Goal: Task Accomplishment & Management: Manage account settings

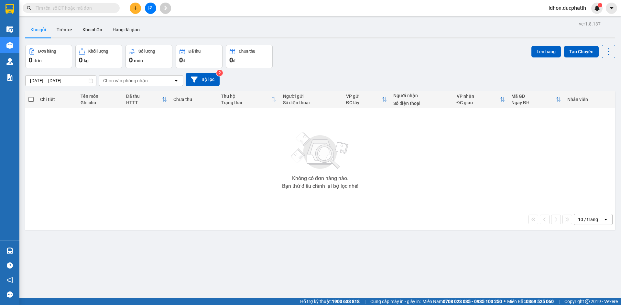
click at [41, 250] on div "ver 1.8.137 Kho gửi Trên xe Kho nhận Hàng đã giao Đơn hàng 0 đơn Khối lượng 0 k…" at bounding box center [320, 171] width 595 height 305
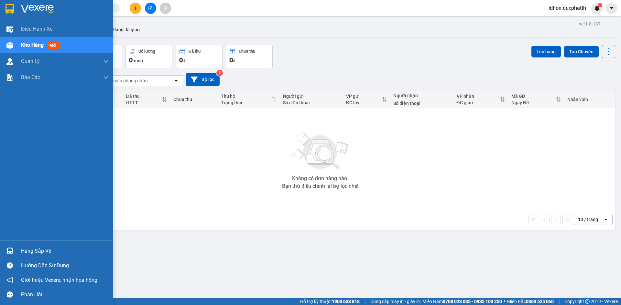
click at [16, 250] on div "Hàng sắp về" at bounding box center [56, 251] width 113 height 15
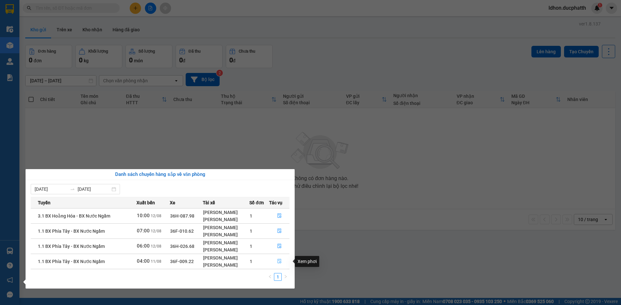
click at [278, 263] on icon "file-done" at bounding box center [279, 262] width 4 height 5
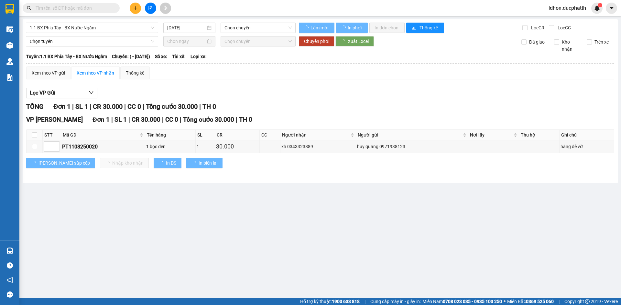
type input "11/08/2025"
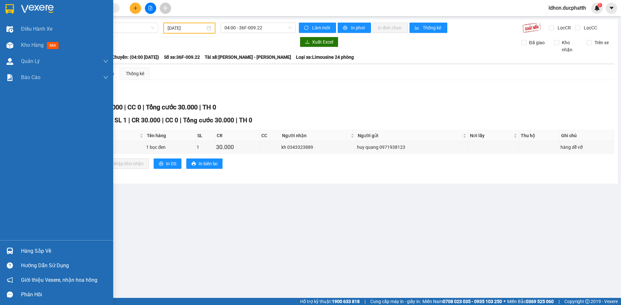
click at [16, 251] on div "Hàng sắp về" at bounding box center [56, 251] width 113 height 15
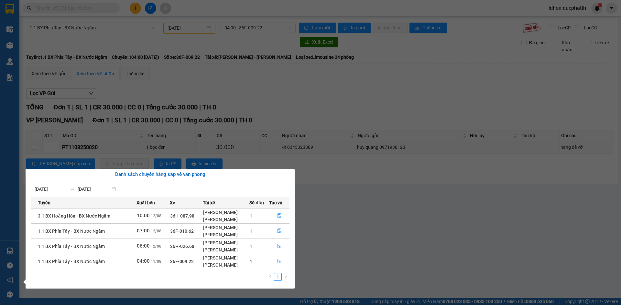
click at [311, 263] on section "Kết quả tìm kiếm ( 0 ) Bộ lọc No Data ldhon.ducphatth 1 Điều hành xe Kho hàng m…" at bounding box center [310, 152] width 621 height 305
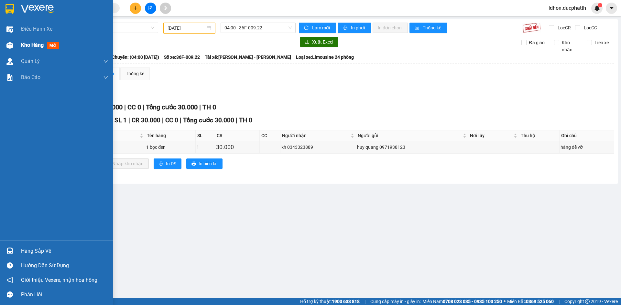
click at [36, 48] on div "Kho hàng mới" at bounding box center [41, 45] width 40 height 8
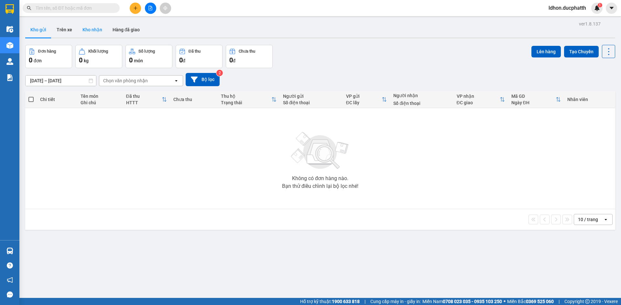
click at [91, 35] on button "Kho nhận" at bounding box center [92, 30] width 30 height 16
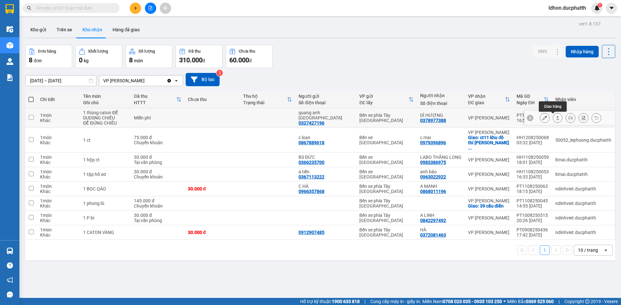
click at [555, 119] on icon at bounding box center [557, 118] width 5 height 5
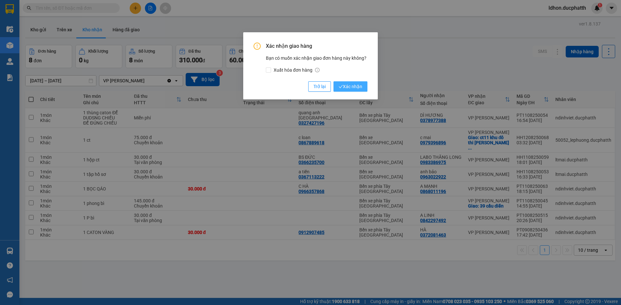
click at [352, 88] on span "Xác nhận" at bounding box center [350, 86] width 24 height 7
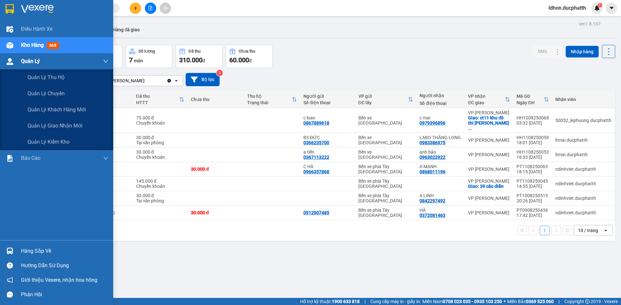
click at [13, 61] on img at bounding box center [9, 61] width 7 height 7
click at [35, 121] on div "Quản lý giao nhận mới" at bounding box center [67, 126] width 81 height 16
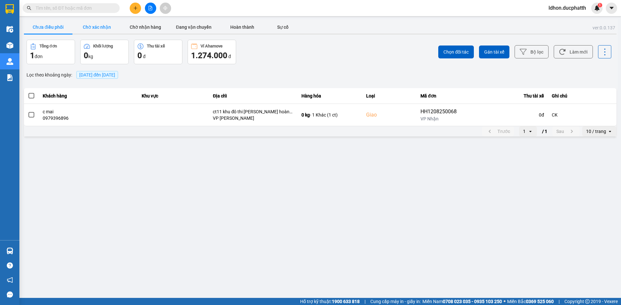
click at [100, 29] on button "Chờ xác nhận" at bounding box center [96, 27] width 48 height 13
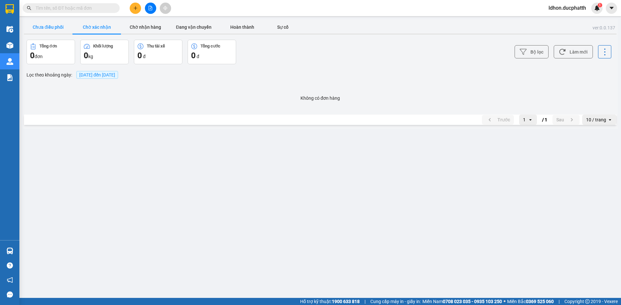
click at [49, 24] on button "Chưa điều phối" at bounding box center [48, 27] width 48 height 13
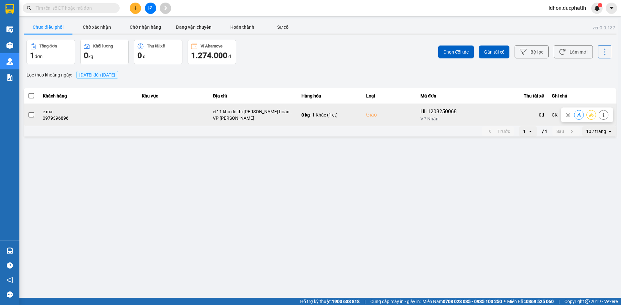
click at [32, 116] on span at bounding box center [31, 115] width 6 height 6
click at [28, 112] on input "checkbox" at bounding box center [28, 112] width 0 height 0
click at [578, 117] on icon at bounding box center [578, 115] width 5 height 5
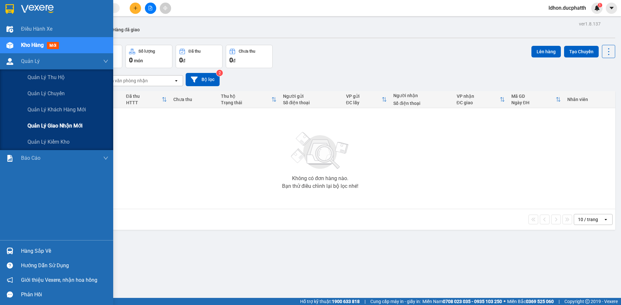
click at [57, 124] on span "Quản lý giao nhận mới" at bounding box center [54, 126] width 55 height 8
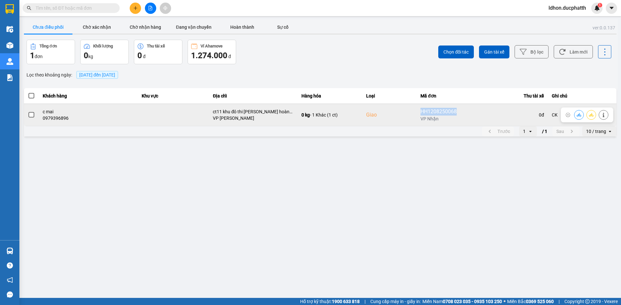
drag, startPoint x: 422, startPoint y: 114, endPoint x: 461, endPoint y: 117, distance: 39.6
click at [461, 116] on div "HH1208250068" at bounding box center [440, 112] width 41 height 8
copy div "HH1208250068"
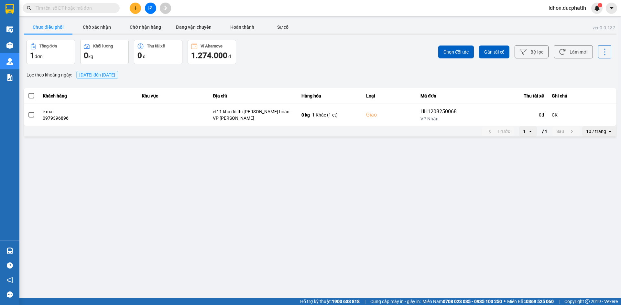
click at [85, 9] on input "text" at bounding box center [74, 8] width 76 height 7
paste input "HH1208250068"
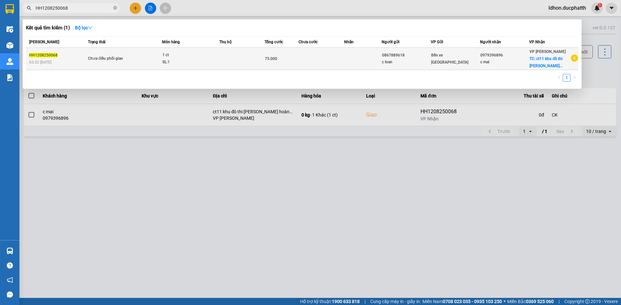
type input "HH1208250068"
click at [154, 60] on span "Chưa điều phối giao" at bounding box center [125, 58] width 74 height 7
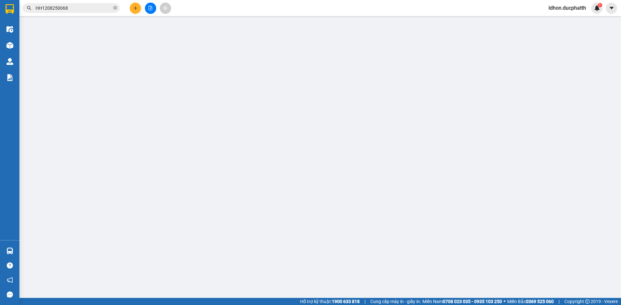
type input "0867889618"
type input "c loan"
type input "0979396896"
type input "c mai"
checkbox input "true"
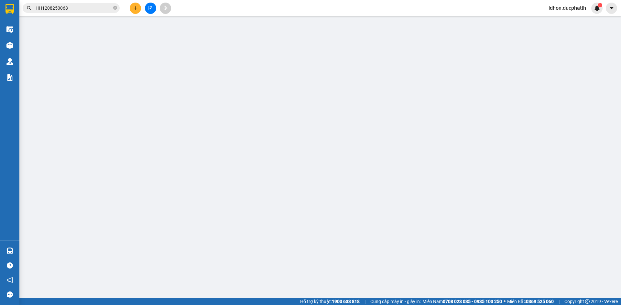
type input "ct11 khu đô thi kim văn kim lũ hoàng mai"
type input "CK"
type input "75.000"
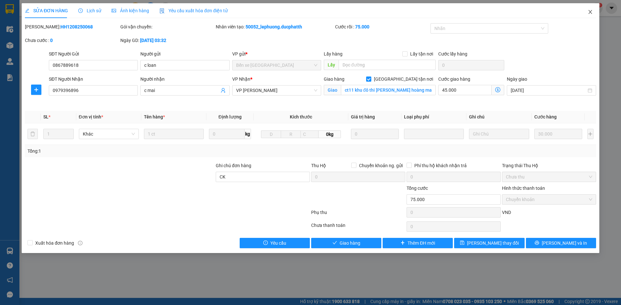
click at [590, 12] on icon "close" at bounding box center [590, 12] width 4 height 4
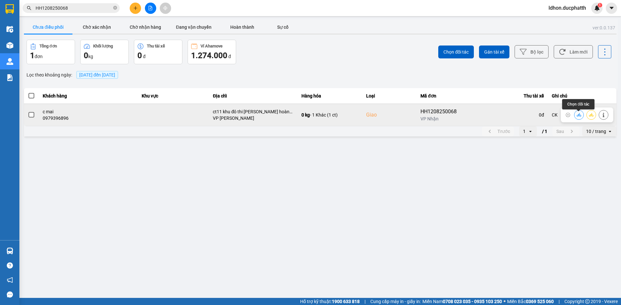
click at [577, 117] on icon at bounding box center [578, 115] width 5 height 5
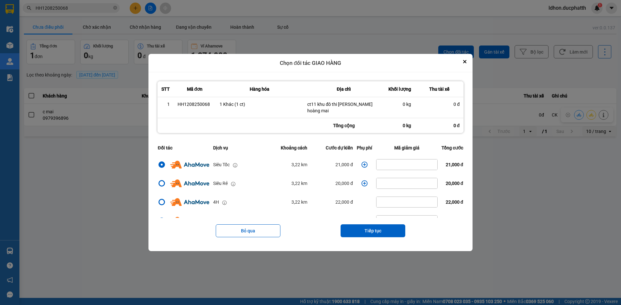
click at [362, 166] on icon "dialog" at bounding box center [364, 165] width 6 height 6
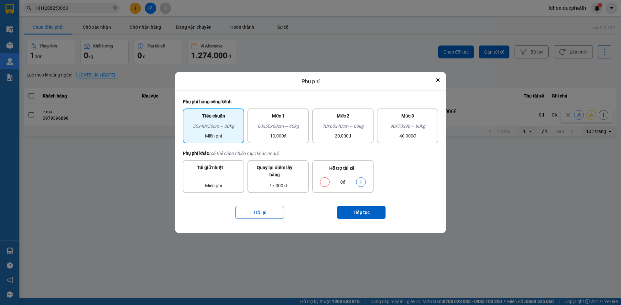
click at [361, 179] on button "dialog" at bounding box center [360, 182] width 9 height 11
click at [364, 215] on button "Tiếp tục" at bounding box center [361, 212] width 48 height 13
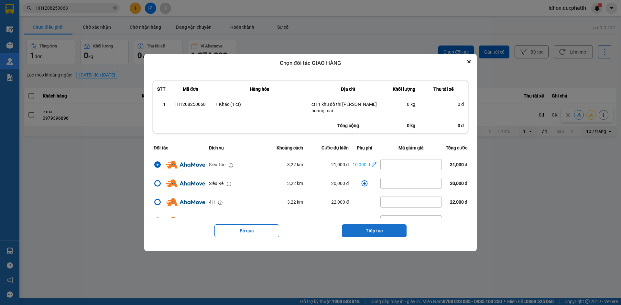
click at [377, 230] on button "Tiếp tục" at bounding box center [374, 231] width 65 height 13
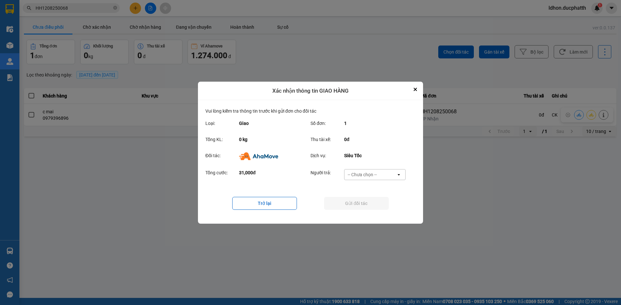
drag, startPoint x: 374, startPoint y: 165, endPoint x: 369, endPoint y: 179, distance: 15.0
click at [373, 170] on div "Vui lòng kiểm tra thông tin trước khi gửi đơn cho đối tác Loại: Giao Số đơn: 1 …" at bounding box center [310, 162] width 210 height 109
click at [369, 179] on div "-- Chưa chọn --" at bounding box center [370, 175] width 52 height 10
click at [366, 209] on span "Ví Ahamove" at bounding box center [362, 212] width 26 height 6
click at [368, 209] on button "Gửi đối tác" at bounding box center [356, 203] width 65 height 13
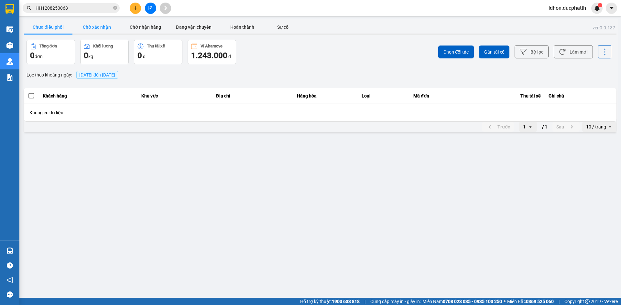
drag, startPoint x: 96, startPoint y: 27, endPoint x: 108, endPoint y: 25, distance: 12.2
click at [97, 27] on button "Chờ xác nhận" at bounding box center [96, 27] width 48 height 13
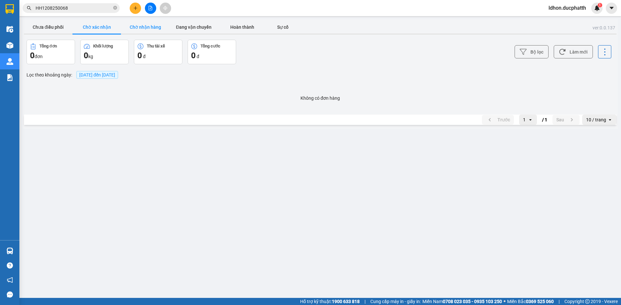
click at [160, 28] on button "Chờ nhận hàng" at bounding box center [145, 27] width 48 height 13
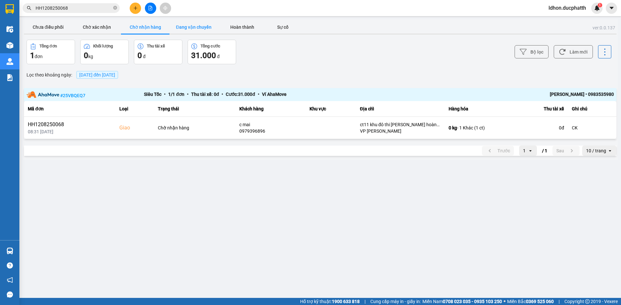
click at [192, 33] on button "Đang vận chuyển" at bounding box center [193, 27] width 48 height 13
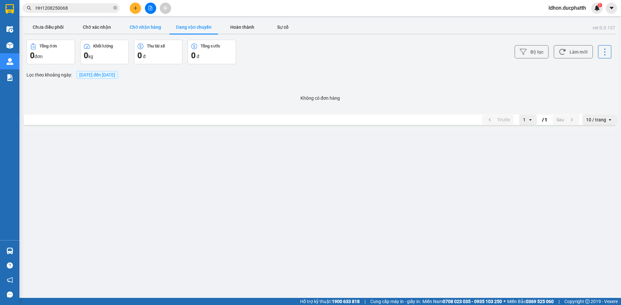
click at [146, 29] on button "Chờ nhận hàng" at bounding box center [145, 27] width 48 height 13
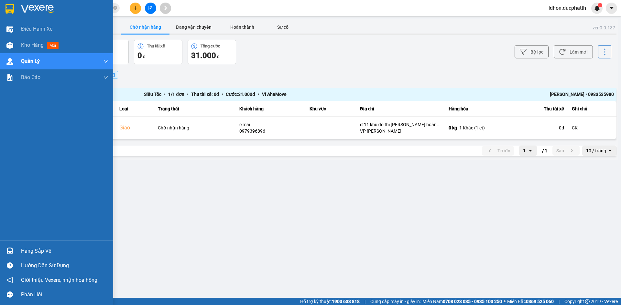
click at [47, 249] on div "Hàng sắp về" at bounding box center [64, 252] width 87 height 10
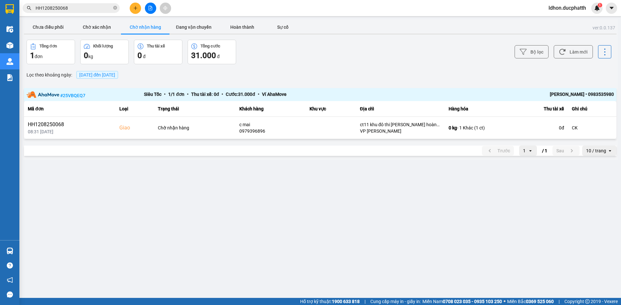
click at [321, 240] on section "Kết quả tìm kiếm ( 1 ) Bộ lọc Mã ĐH Trạng thái Món hàng Thu hộ Tổng cước Chưa c…" at bounding box center [310, 152] width 621 height 305
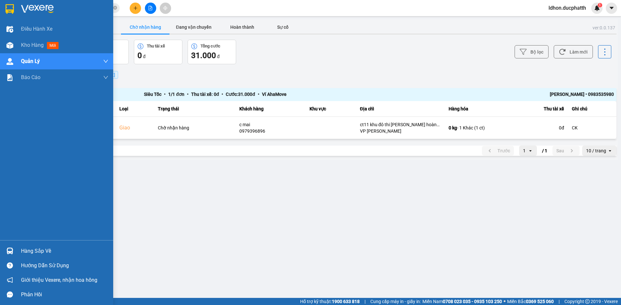
click at [28, 250] on div "Hàng sắp về" at bounding box center [64, 252] width 87 height 10
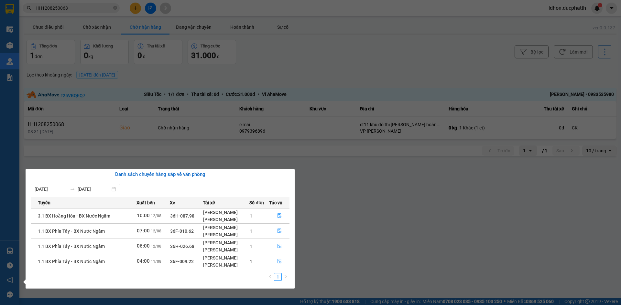
click at [409, 276] on section "Kết quả tìm kiếm ( 1 ) Bộ lọc Mã ĐH Trạng thái Món hàng Thu hộ Tổng cước Chưa c…" at bounding box center [310, 152] width 621 height 305
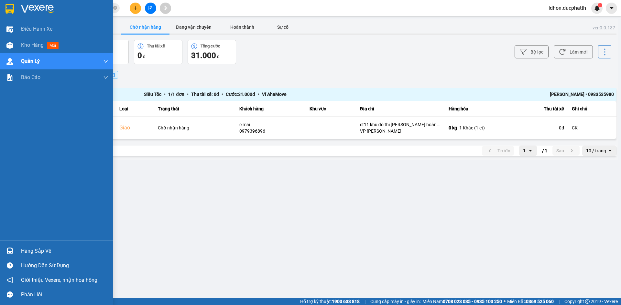
click at [15, 251] on div at bounding box center [9, 251] width 11 height 11
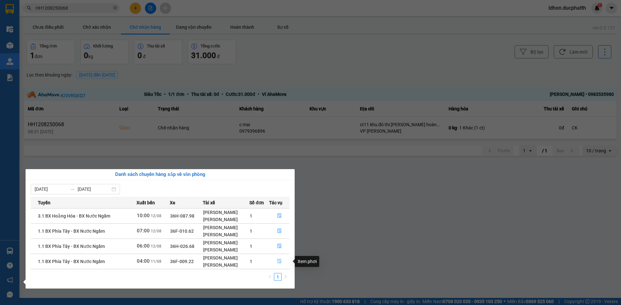
click at [280, 262] on icon "file-done" at bounding box center [279, 262] width 4 height 5
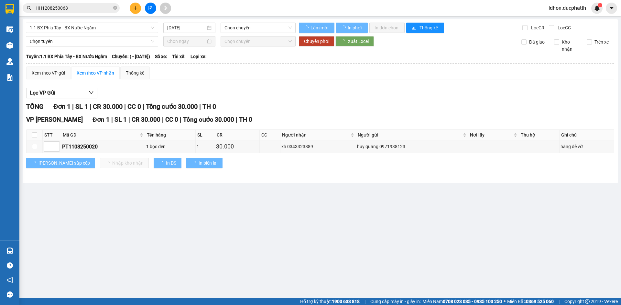
type input "11/08/2025"
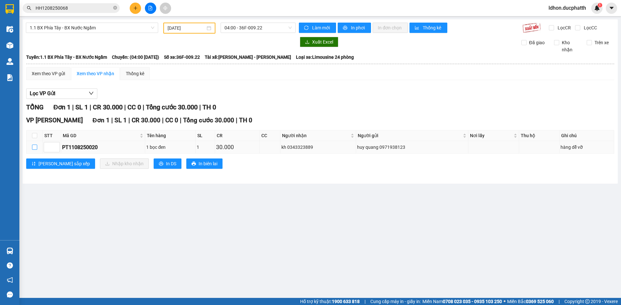
click at [35, 148] on input "checkbox" at bounding box center [34, 147] width 5 height 5
checkbox input "true"
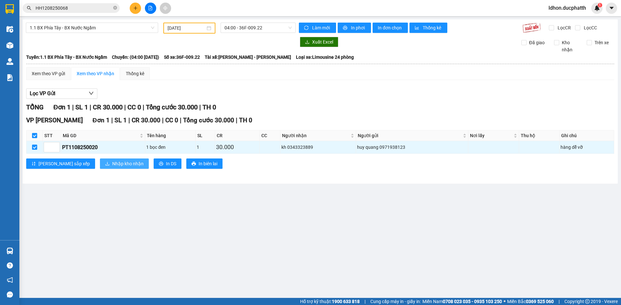
click at [112, 162] on span "Nhập kho nhận" at bounding box center [127, 163] width 31 height 7
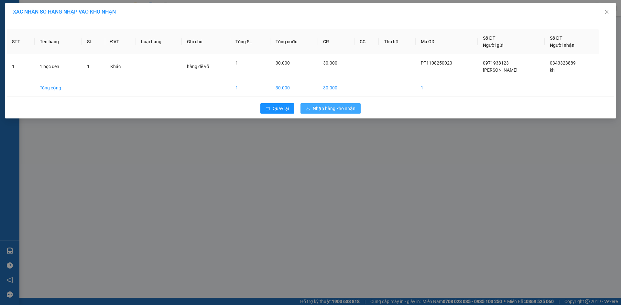
click at [346, 110] on span "Nhập hàng kho nhận" at bounding box center [334, 108] width 43 height 7
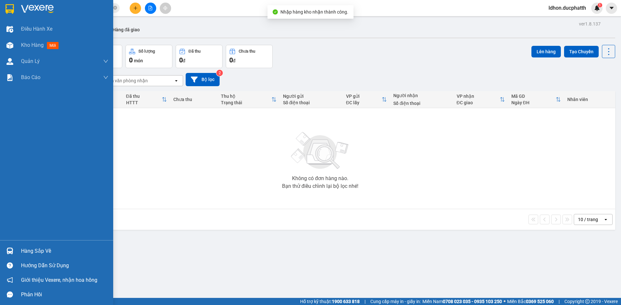
click at [28, 252] on div "Hàng sắp về" at bounding box center [64, 252] width 87 height 10
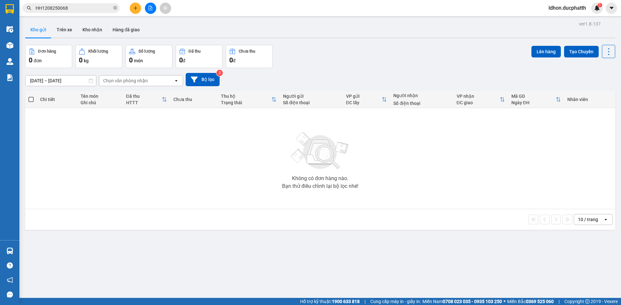
click at [74, 120] on section "Kết quả tìm kiếm ( 1 ) Bộ lọc Mã ĐH Trạng thái Món hàng Thu hộ Tổng cước Chưa c…" at bounding box center [310, 152] width 621 height 305
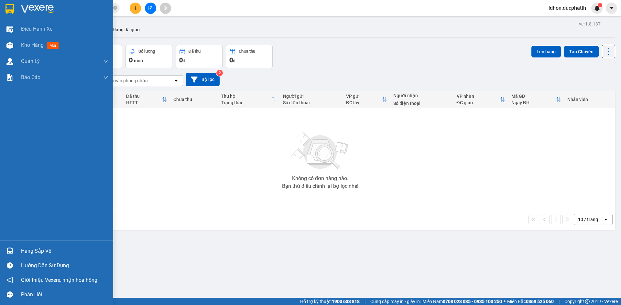
click at [5, 254] on div at bounding box center [9, 251] width 11 height 11
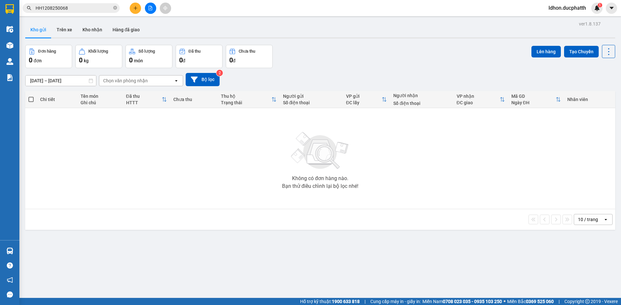
click at [101, 127] on section "Kết quả tìm kiếm ( 1 ) Bộ lọc Mã ĐH Trạng thái Món hàng Thu hộ Tổng cước Chưa c…" at bounding box center [310, 152] width 621 height 305
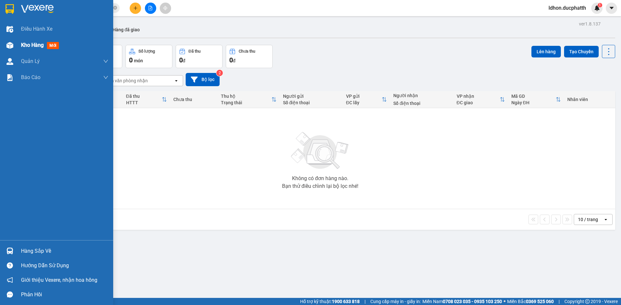
click at [10, 48] on img at bounding box center [9, 45] width 7 height 7
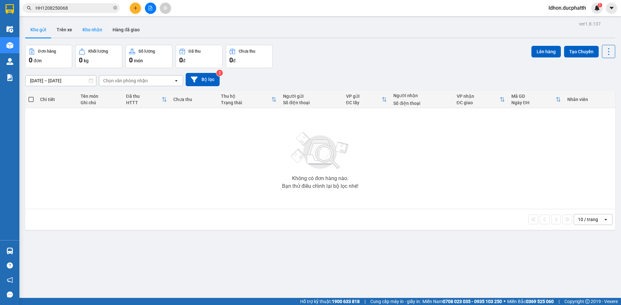
click at [91, 29] on button "Kho nhận" at bounding box center [92, 30] width 30 height 16
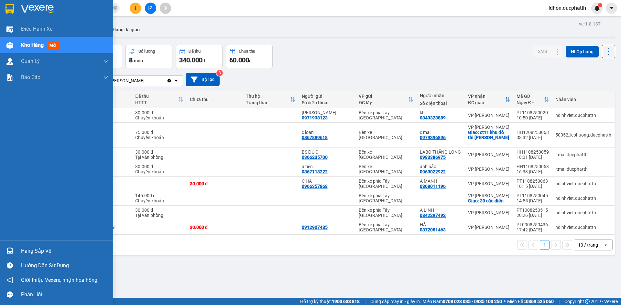
click at [0, 143] on div "Điều hành xe Kho hàng mới Quản Lý Quản lý thu hộ Quản lý chuyến Quản lý khách h…" at bounding box center [56, 130] width 113 height 219
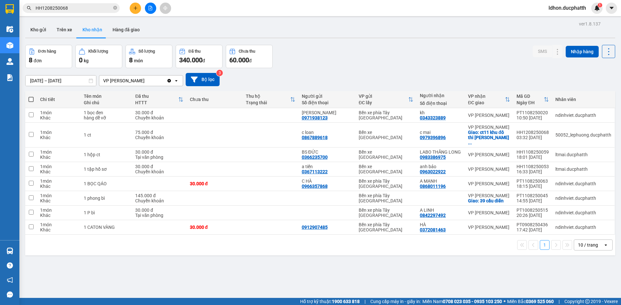
drag, startPoint x: 268, startPoint y: 273, endPoint x: 268, endPoint y: 279, distance: 5.2
click at [269, 275] on div "ver 1.8.137 Kho gửi Trên xe Kho nhận Hàng đã giao Đơn hàng 8 đơn Khối lượng 0 k…" at bounding box center [320, 171] width 595 height 305
click at [270, 281] on div "ver 1.8.137 Kho gửi Trên xe Kho nhận Hàng đã giao Đơn hàng 8 đơn Khối lượng 0 k…" at bounding box center [320, 171] width 595 height 305
drag, startPoint x: 270, startPoint y: 281, endPoint x: 275, endPoint y: 278, distance: 5.7
click at [272, 280] on div "ver 1.8.137 Kho gửi Trên xe Kho nhận Hàng đã giao Đơn hàng 8 đơn Khối lượng 0 k…" at bounding box center [320, 171] width 595 height 305
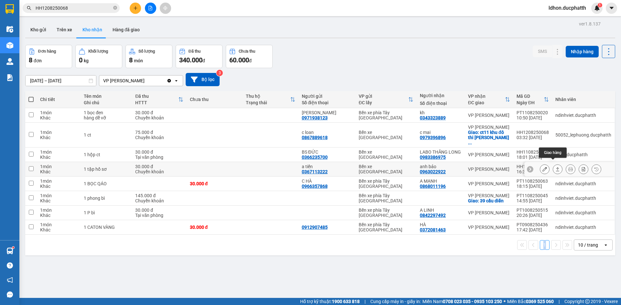
click at [555, 167] on icon at bounding box center [557, 169] width 5 height 5
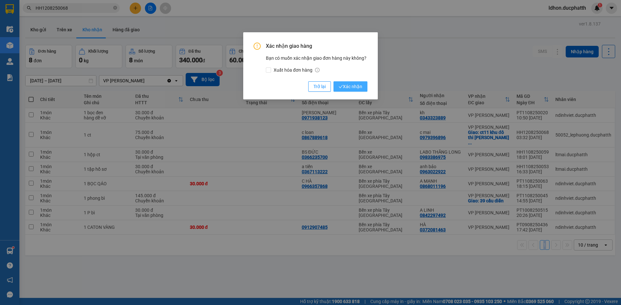
click at [351, 90] on span "Xác nhận" at bounding box center [350, 86] width 24 height 7
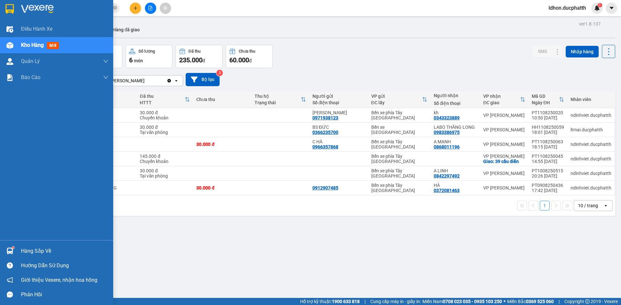
click at [32, 246] on div "Hàng sắp về" at bounding box center [56, 251] width 113 height 15
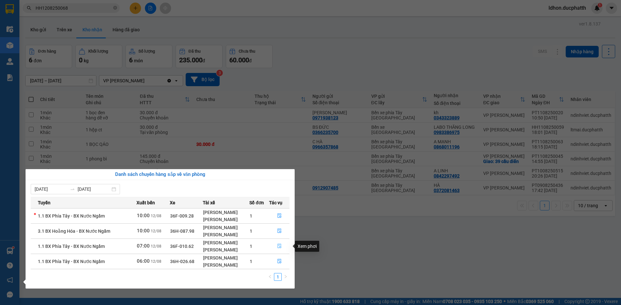
click at [282, 248] on icon "file-done" at bounding box center [279, 246] width 5 height 5
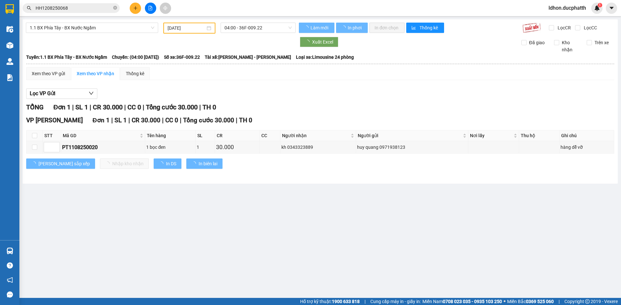
type input "12/08/2025"
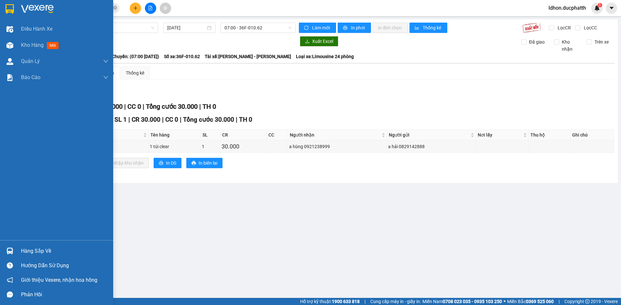
click at [10, 250] on img at bounding box center [9, 251] width 7 height 7
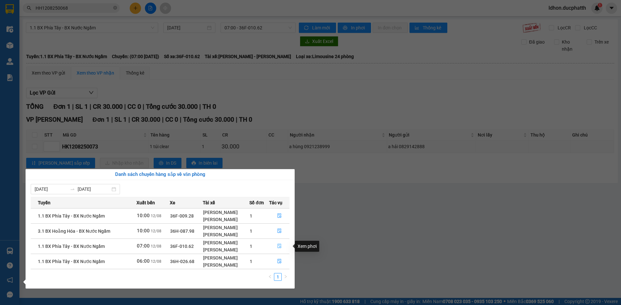
click at [281, 247] on icon "file-done" at bounding box center [279, 246] width 5 height 5
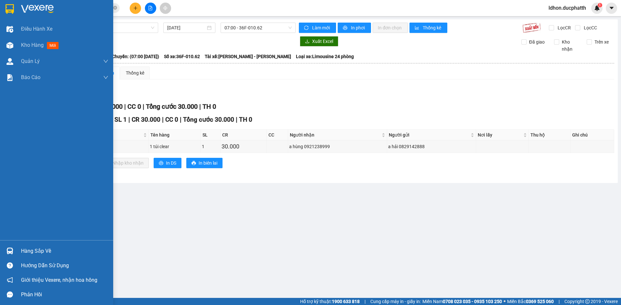
click at [14, 252] on div at bounding box center [9, 251] width 11 height 11
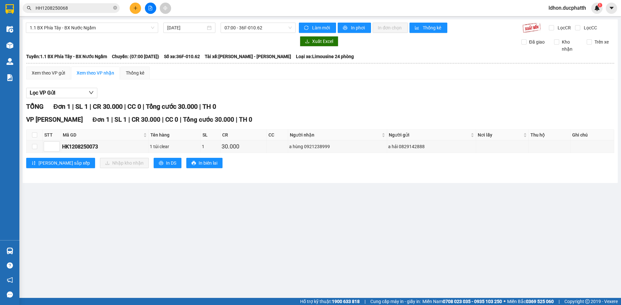
click at [365, 255] on section "Kết quả tìm kiếm ( 1 ) Bộ lọc Mã ĐH Trạng thái Món hàng Thu hộ Tổng cước Chưa c…" at bounding box center [310, 152] width 621 height 305
click at [207, 237] on main "1.1 BX Phía Tây - BX Nước Ngầm 12/08/2025 07:00 - 36F-010.62 Làm mới In phơi In…" at bounding box center [310, 149] width 621 height 298
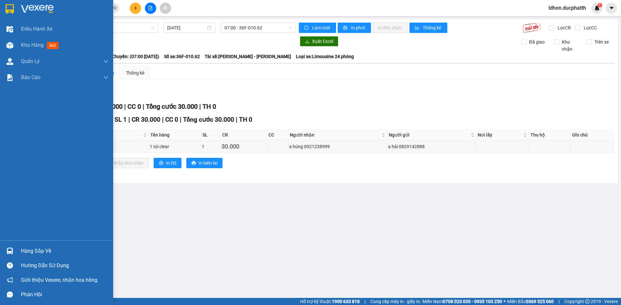
click at [8, 256] on div at bounding box center [9, 251] width 11 height 11
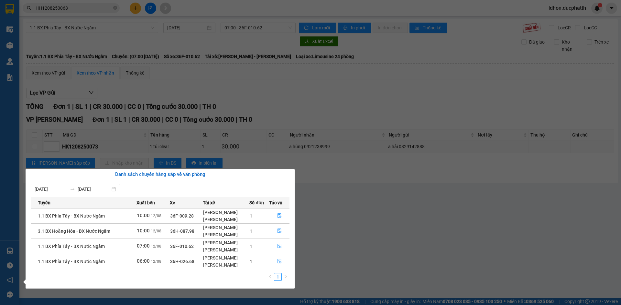
click at [381, 238] on section "Kết quả tìm kiếm ( 1 ) Bộ lọc Mã ĐH Trạng thái Món hàng Thu hộ Tổng cước Chưa c…" at bounding box center [310, 152] width 621 height 305
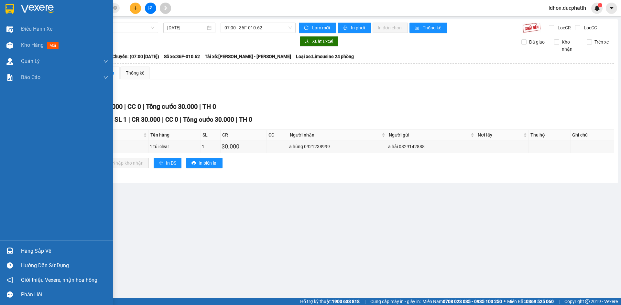
click at [11, 12] on img at bounding box center [9, 9] width 8 height 10
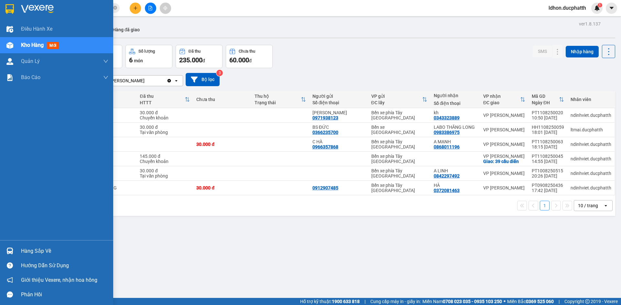
click at [48, 250] on div "Hàng sắp về" at bounding box center [64, 252] width 87 height 10
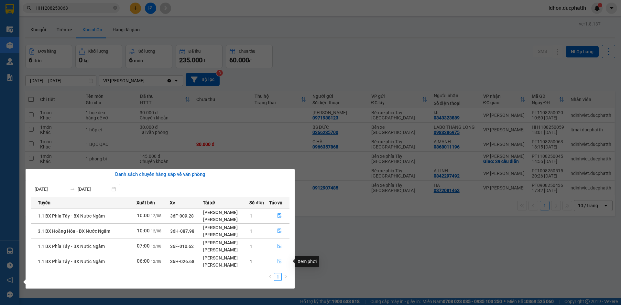
click at [277, 262] on icon "file-done" at bounding box center [279, 261] width 5 height 5
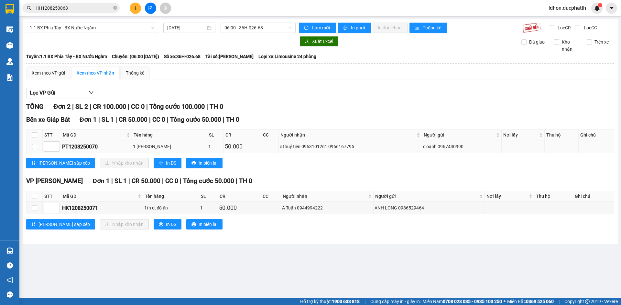
click at [37, 148] on input "checkbox" at bounding box center [34, 146] width 5 height 5
checkbox input "true"
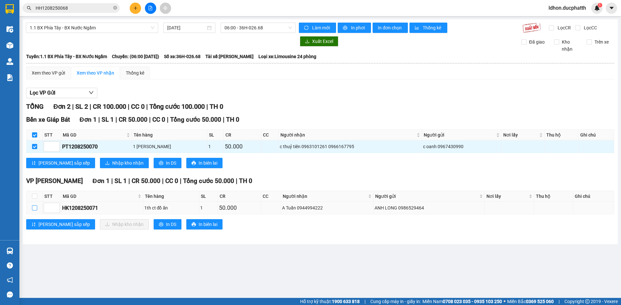
click at [35, 208] on input "checkbox" at bounding box center [34, 208] width 5 height 5
checkbox input "true"
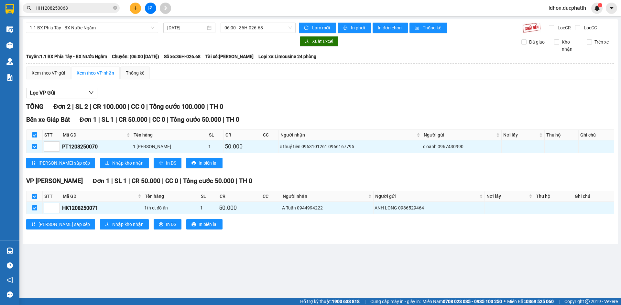
click at [75, 4] on span "HH1208250068" at bounding box center [71, 8] width 97 height 10
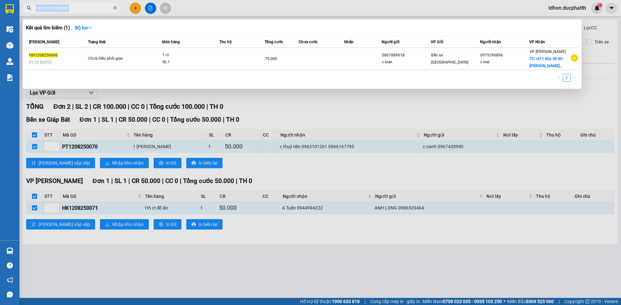
drag, startPoint x: 75, startPoint y: 4, endPoint x: 75, endPoint y: 7, distance: 3.9
click at [75, 4] on span "HH1208250068" at bounding box center [71, 8] width 97 height 10
click at [114, 6] on span at bounding box center [115, 8] width 4 height 6
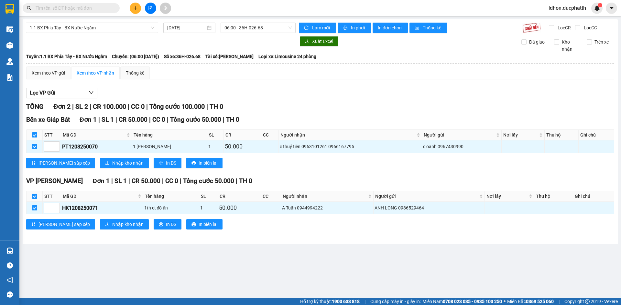
click at [205, 269] on main "1.1 BX Phía Tây - BX Nước Ngầm 12/08/2025 06:00 - 36H-026.68 Làm mới In phơi In…" at bounding box center [310, 149] width 621 height 298
click at [52, 10] on input "text" at bounding box center [74, 8] width 76 height 7
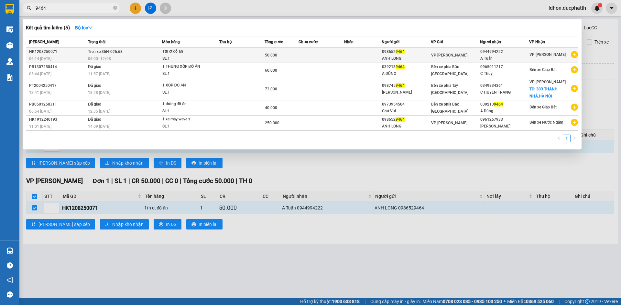
type input "9464"
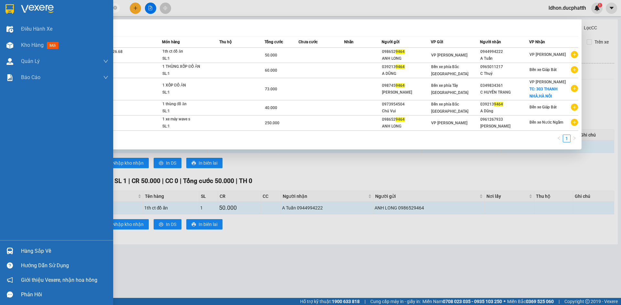
click at [0, 265] on div "Hướng dẫn sử dụng" at bounding box center [56, 266] width 113 height 15
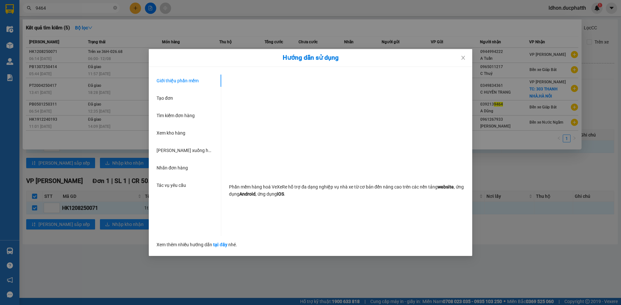
click at [24, 185] on div "Hướng dẫn sử dụng Giới thiệu phần mềm Tạo đơn Tìm kiếm đơn hàng Xem kho hàng Lê…" at bounding box center [310, 152] width 621 height 305
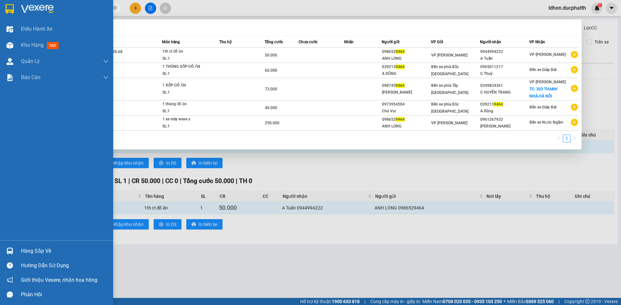
click at [35, 187] on div "Điều hành xe Kho hàng mới Quản Lý Quản lý thu hộ Quản lý chuyến Quản lý khách h…" at bounding box center [56, 130] width 113 height 219
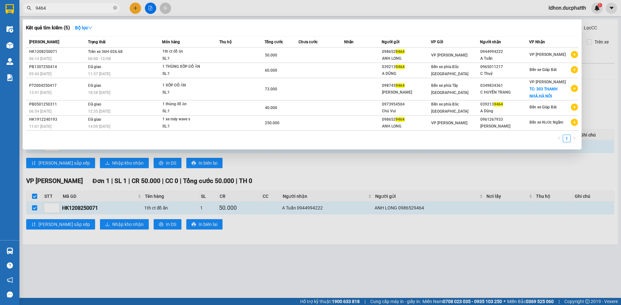
click at [249, 276] on div at bounding box center [310, 152] width 621 height 305
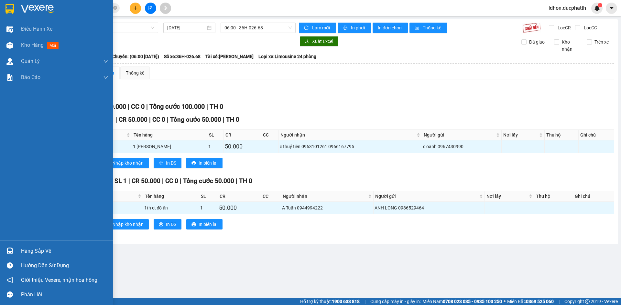
click at [23, 252] on div "Hàng sắp về" at bounding box center [64, 252] width 87 height 10
click at [0, 206] on div "Điều hành xe Kho hàng mới Quản Lý Quản lý thu hộ Quản lý chuyến Quản lý khách h…" at bounding box center [56, 152] width 113 height 305
click at [37, 44] on span "Kho hàng" at bounding box center [32, 45] width 23 height 6
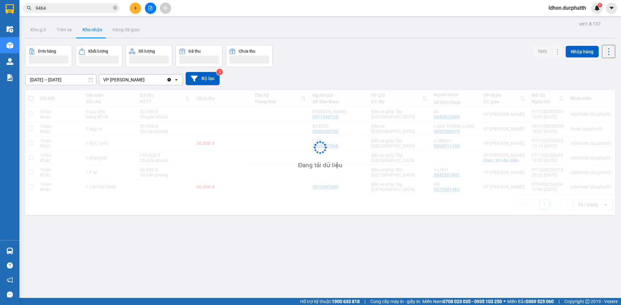
click at [90, 31] on button "Kho nhận" at bounding box center [92, 30] width 30 height 16
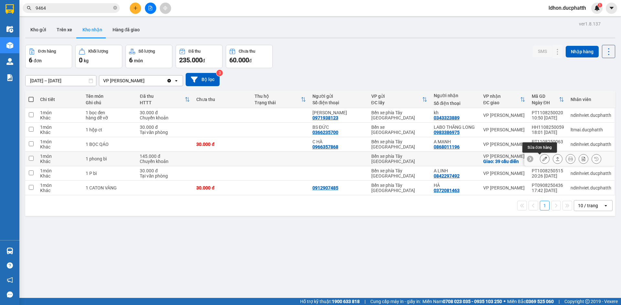
click at [542, 160] on icon at bounding box center [544, 159] width 5 height 5
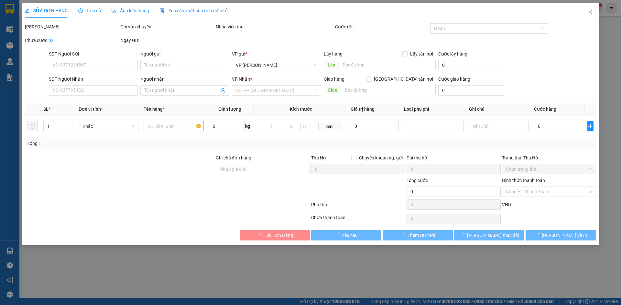
checkbox input "true"
type input "39 cầu diễn"
type input "14h51 11/8 le phan hien vietin"
type input "145.000"
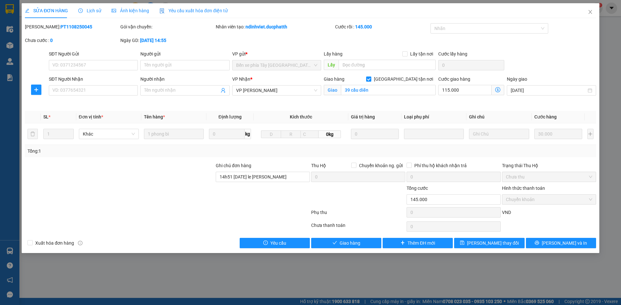
click at [60, 27] on b "PT1108250045" at bounding box center [76, 26] width 32 height 5
copy b "PT1108250045"
click at [103, 235] on div "Total Paid Fee 145.000 Total UnPaid Fee 0 Cash Collection Total Fee Mã ĐH: PT11…" at bounding box center [310, 135] width 571 height 225
click at [588, 12] on icon "close" at bounding box center [589, 11] width 5 height 5
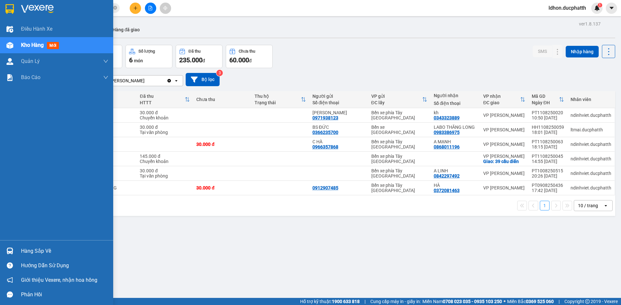
click at [27, 251] on div "Hàng sắp về" at bounding box center [64, 252] width 87 height 10
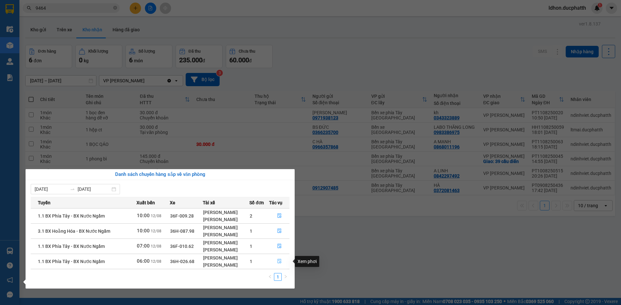
click at [276, 265] on button "button" at bounding box center [279, 262] width 20 height 10
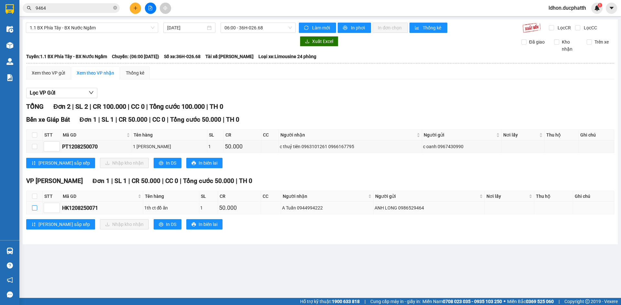
click at [35, 208] on input "checkbox" at bounding box center [34, 208] width 5 height 5
checkbox input "true"
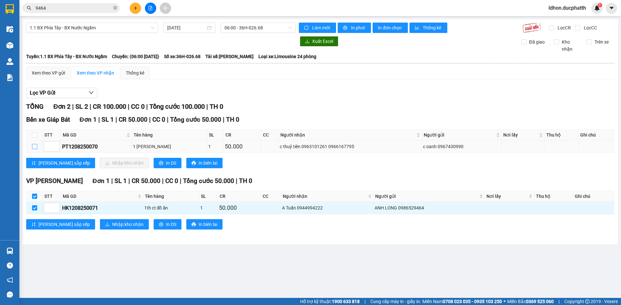
click at [33, 146] on input "checkbox" at bounding box center [34, 146] width 5 height 5
checkbox input "true"
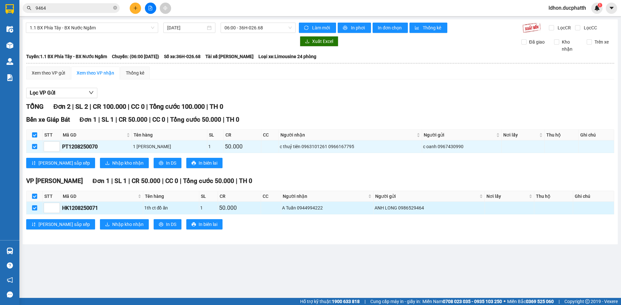
click at [77, 208] on div "HK1208250071" at bounding box center [102, 208] width 80 height 8
click at [78, 208] on div "HK1208250071" at bounding box center [102, 208] width 80 height 8
copy div "HK1208250071"
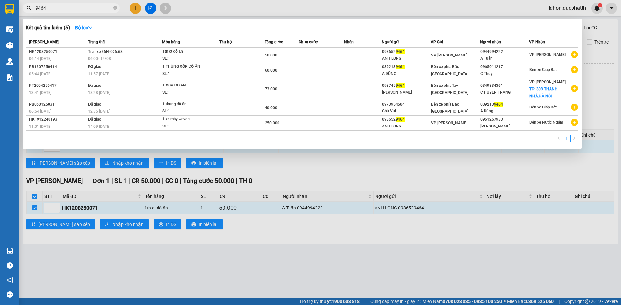
click at [91, 5] on input "9464" at bounding box center [74, 8] width 76 height 7
paste input "HK1208250071"
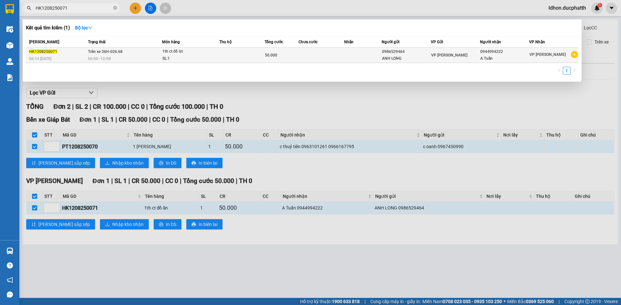
type input "HK1208250071"
click at [113, 58] on div "06:00 - 12/08" at bounding box center [125, 58] width 74 height 7
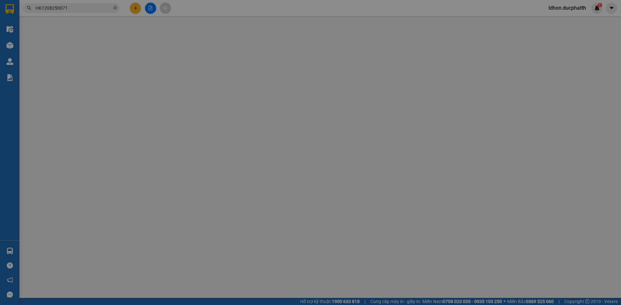
type input "0986529464"
type input "ANH LONG"
type input "0944994222"
type input "A Tuấn"
type input "50.000"
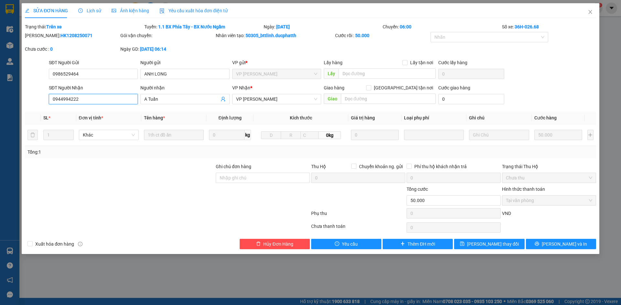
click at [114, 101] on input "0944994222" at bounding box center [93, 99] width 89 height 10
type input "0377277842"
click at [502, 246] on span "Lưu thay đổi" at bounding box center [493, 244] width 52 height 7
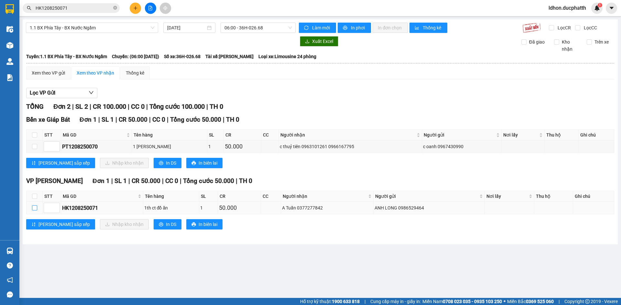
click at [33, 206] on input "checkbox" at bounding box center [34, 208] width 5 height 5
checkbox input "true"
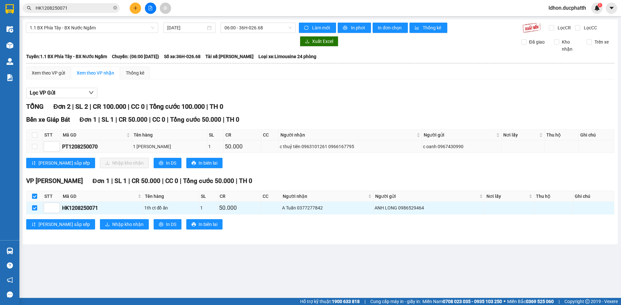
click at [33, 142] on td at bounding box center [35, 147] width 16 height 13
click at [34, 144] on label at bounding box center [34, 146] width 5 height 7
click at [34, 144] on input "checkbox" at bounding box center [34, 146] width 5 height 5
checkbox input "true"
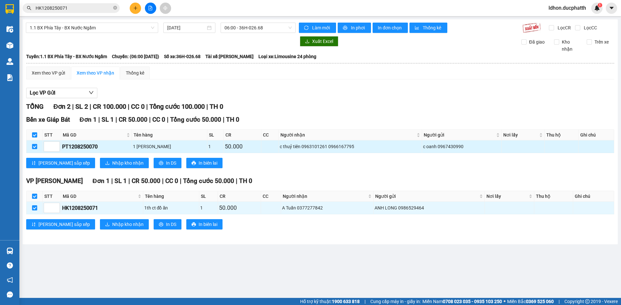
checkbox input "true"
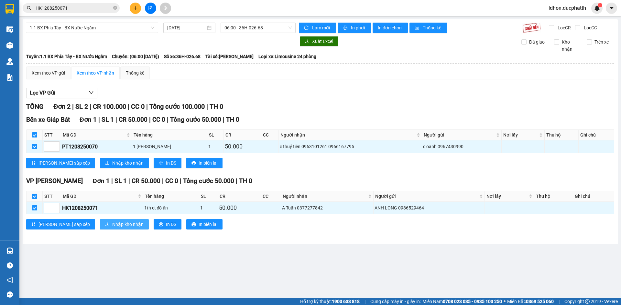
click at [112, 224] on span "Nhập kho nhận" at bounding box center [127, 224] width 31 height 7
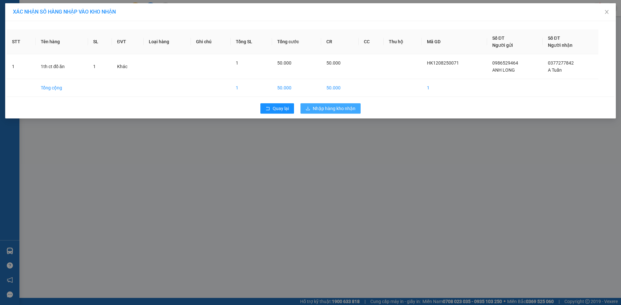
click at [338, 106] on span "Nhập hàng kho nhận" at bounding box center [334, 108] width 43 height 7
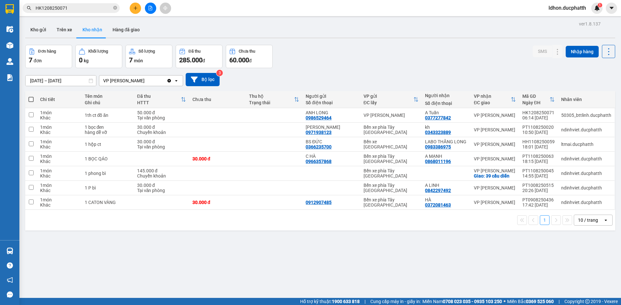
click at [125, 249] on div "ver 1.8.137 Kho gửi Trên xe Kho nhận Hàng đã giao Đơn hàng 7 đơn Khối lượng 0 k…" at bounding box center [320, 171] width 595 height 305
click at [542, 175] on icon at bounding box center [544, 173] width 5 height 5
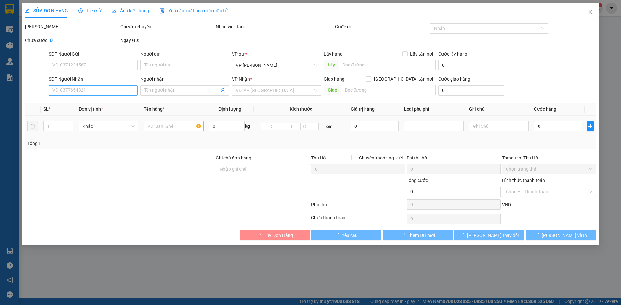
checkbox input "true"
type input "39 cầu diễn"
type input "14h51 11/8 le phan hien vietin"
type input "145.000"
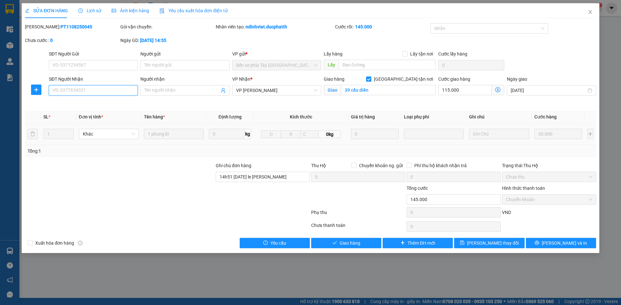
click at [96, 91] on input "SĐT Người Nhận" at bounding box center [93, 90] width 89 height 10
paste input "0886888766"
type input "0886888766"
click at [182, 111] on th "Tên hàng *" at bounding box center [173, 117] width 65 height 13
click at [147, 177] on div at bounding box center [119, 173] width 191 height 23
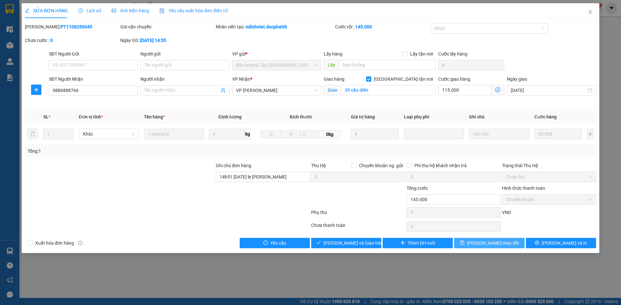
drag, startPoint x: 478, startPoint y: 243, endPoint x: 468, endPoint y: 244, distance: 9.4
click at [478, 243] on button "Lưu thay đổi" at bounding box center [489, 243] width 70 height 10
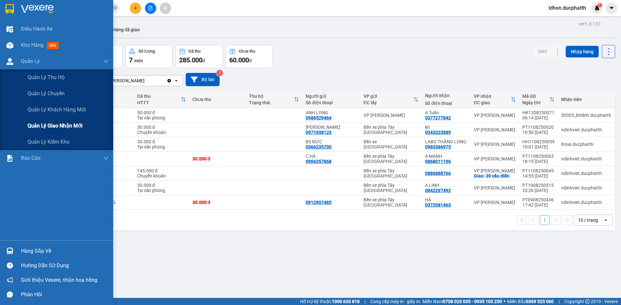
drag, startPoint x: 55, startPoint y: 126, endPoint x: 48, endPoint y: 121, distance: 9.1
click at [55, 126] on span "Quản lý giao nhận mới" at bounding box center [54, 126] width 55 height 8
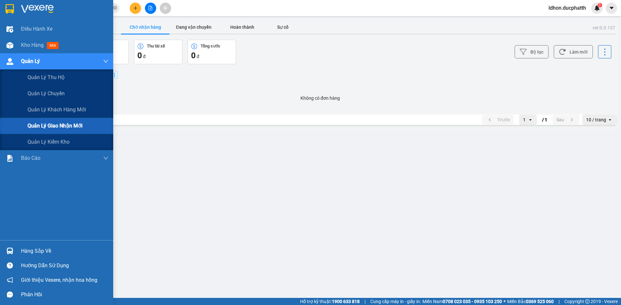
click at [53, 126] on span "Quản lý giao nhận mới" at bounding box center [54, 126] width 55 height 8
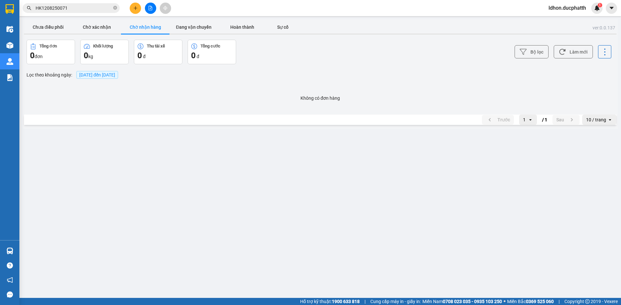
click at [197, 125] on div "Trước 1 open / 1 Sau 10 / trang open" at bounding box center [320, 120] width 592 height 10
click at [93, 30] on button "Chờ xác nhận" at bounding box center [96, 27] width 48 height 13
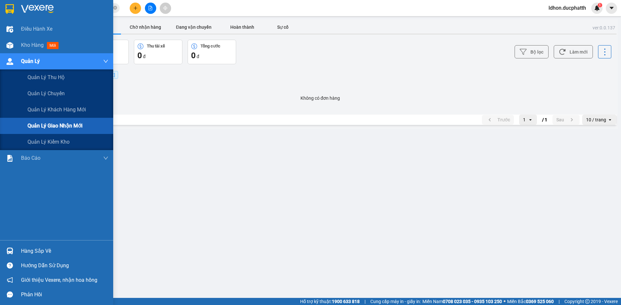
click at [62, 125] on span "Quản lý giao nhận mới" at bounding box center [54, 126] width 55 height 8
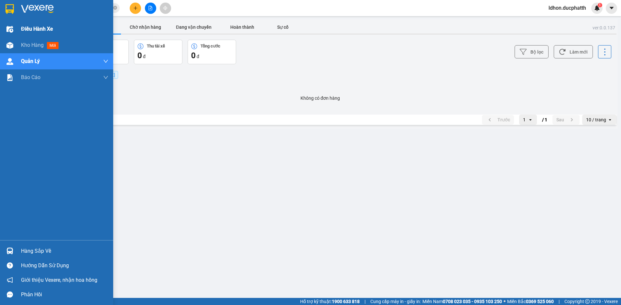
click at [48, 28] on span "Điều hành xe" at bounding box center [37, 29] width 32 height 8
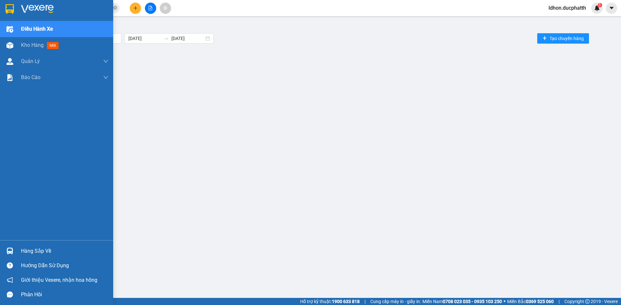
click at [21, 9] on div at bounding box center [56, 10] width 113 height 21
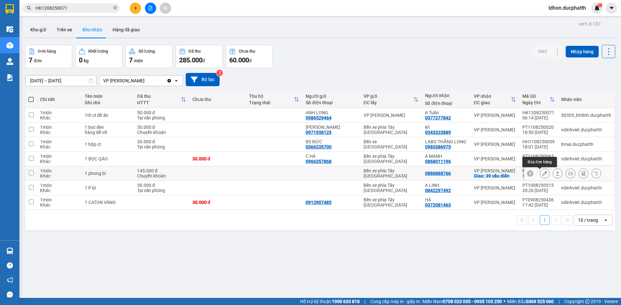
click at [542, 174] on icon at bounding box center [544, 173] width 5 height 5
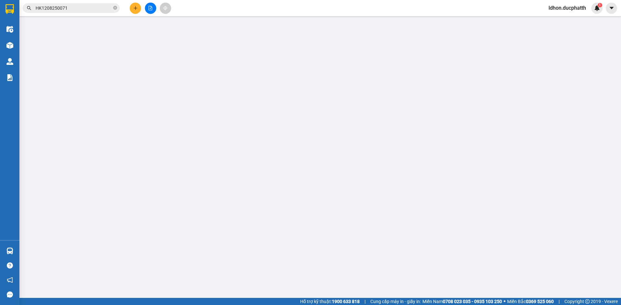
type input "0886888766"
checkbox input "true"
type input "39 cầu diễn"
type input "14h51 11/8 le phan hien vietin"
type input "145.000"
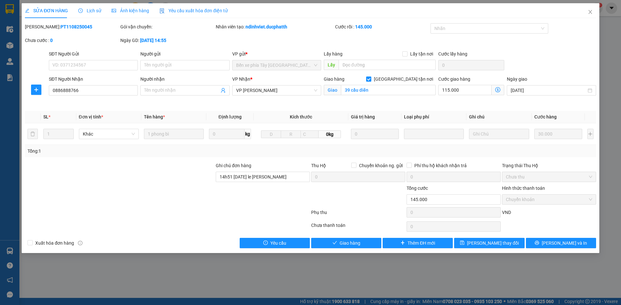
click at [319, 153] on div "Tổng: 1" at bounding box center [310, 151] width 566 height 7
click at [279, 104] on div "VP Nhận * VP Ngọc Hồi" at bounding box center [276, 91] width 91 height 30
click at [588, 13] on icon "close" at bounding box center [589, 11] width 5 height 5
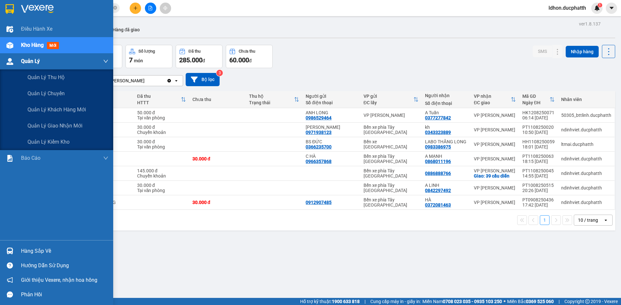
click at [50, 64] on div "Quản Lý" at bounding box center [64, 61] width 87 height 16
click at [50, 122] on span "Quản lý giao nhận mới" at bounding box center [54, 126] width 55 height 8
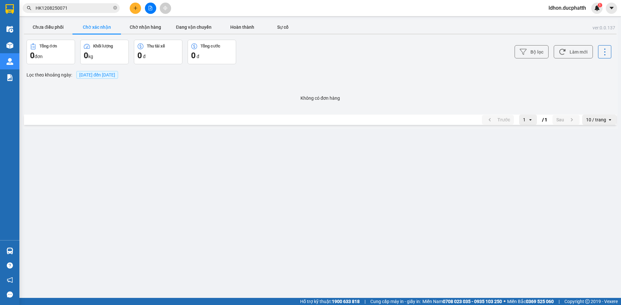
click at [94, 28] on button "Chờ xác nhận" at bounding box center [96, 27] width 48 height 13
click at [103, 31] on button "Chờ xác nhận" at bounding box center [96, 27] width 48 height 13
click at [63, 27] on button "Chưa điều phối" at bounding box center [48, 27] width 48 height 13
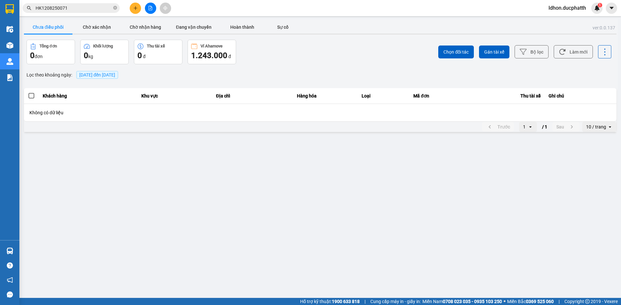
click at [86, 73] on span "12/08/2025 đến 12/08/2025" at bounding box center [97, 74] width 36 height 5
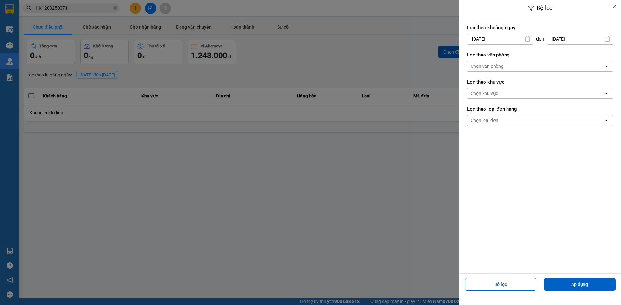
click at [477, 37] on input "12/08/2025" at bounding box center [500, 39] width 66 height 10
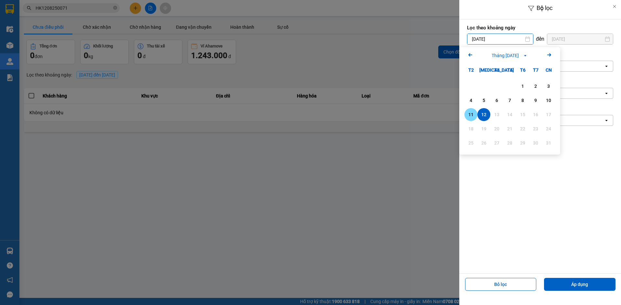
click at [473, 112] on div "11" at bounding box center [470, 115] width 9 height 8
type input "11/08/2025"
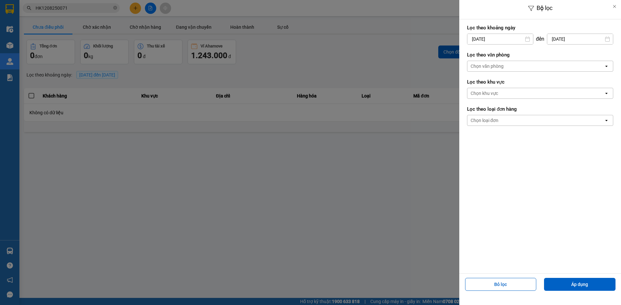
click at [583, 277] on div "Bỏ lọc Áp dụng" at bounding box center [540, 287] width 158 height 23
click at [581, 285] on button "Áp dụng" at bounding box center [579, 284] width 71 height 13
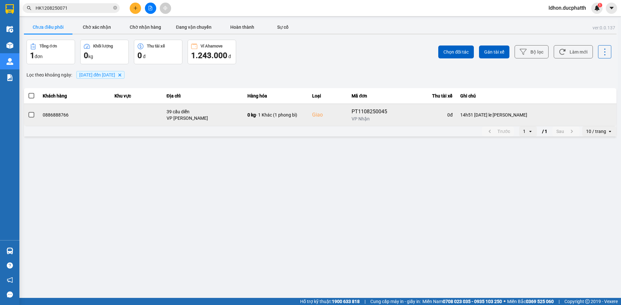
click at [49, 118] on div "0886888766" at bounding box center [75, 115] width 64 height 6
click at [32, 117] on span at bounding box center [31, 115] width 6 height 6
click at [28, 112] on input "checkbox" at bounding box center [28, 112] width 0 height 0
click at [578, 116] on icon at bounding box center [578, 115] width 5 height 5
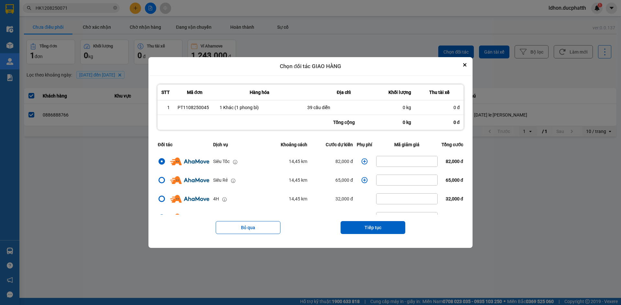
click at [363, 163] on icon "dialog" at bounding box center [364, 161] width 6 height 6
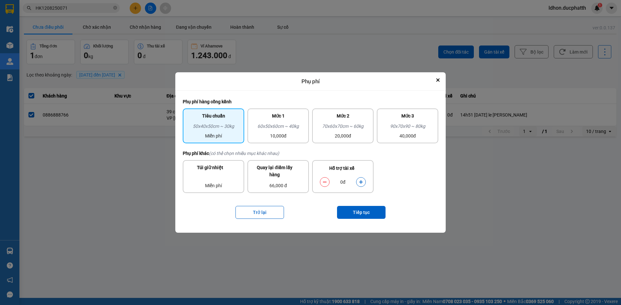
click at [363, 163] on div "Hỗ trợ tài xế 0đ" at bounding box center [342, 176] width 61 height 33
click at [360, 189] on div "Hỗ trợ tài xế 0đ" at bounding box center [342, 176] width 61 height 33
click at [361, 185] on button "dialog" at bounding box center [360, 182] width 9 height 11
click at [369, 210] on button "Tiếp tục" at bounding box center [361, 212] width 48 height 13
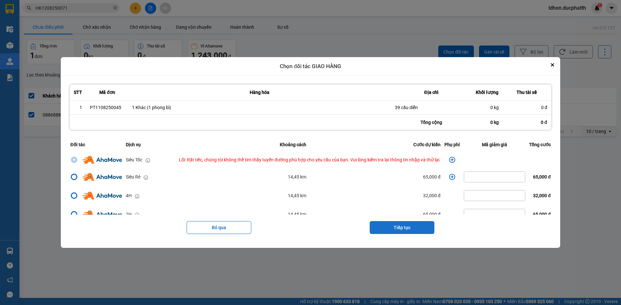
click at [407, 226] on button "Tiếp tục" at bounding box center [401, 227] width 65 height 13
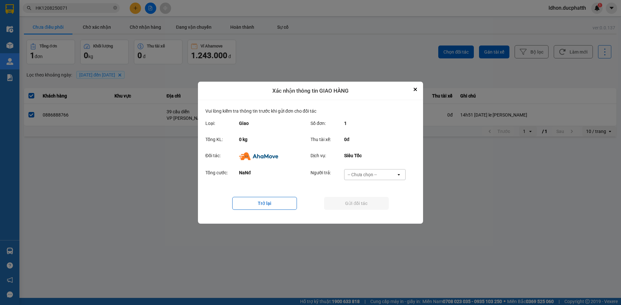
click at [380, 173] on div "-- Chưa chọn --" at bounding box center [370, 175] width 52 height 10
drag, startPoint x: 380, startPoint y: 211, endPoint x: 375, endPoint y: 203, distance: 9.4
click at [380, 210] on div "Ví Ahamove" at bounding box center [374, 212] width 61 height 12
drag, startPoint x: 358, startPoint y: 203, endPoint x: 359, endPoint y: 199, distance: 3.9
click at [358, 204] on button "Gửi đối tác" at bounding box center [356, 203] width 65 height 13
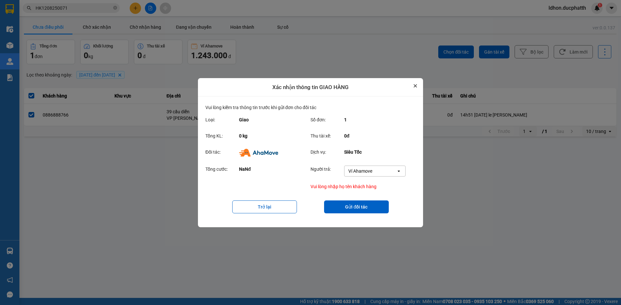
click at [415, 86] on icon "Close" at bounding box center [415, 86] width 3 height 3
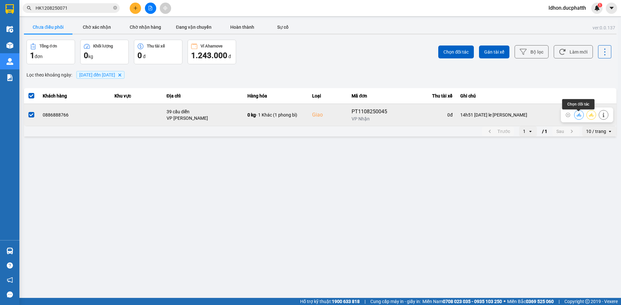
click at [577, 119] on button at bounding box center [578, 114] width 9 height 11
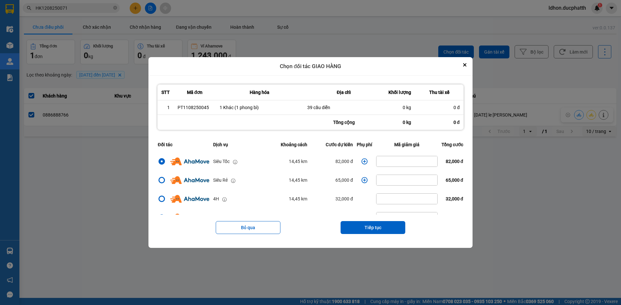
click at [362, 162] on icon "dialog" at bounding box center [364, 161] width 6 height 6
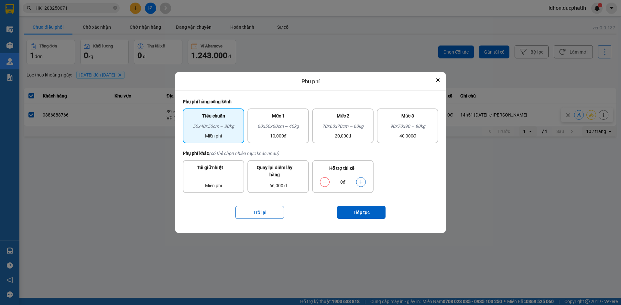
click at [360, 183] on icon "dialog" at bounding box center [360, 182] width 5 height 5
click at [358, 213] on button "Tiếp tục" at bounding box center [361, 212] width 48 height 13
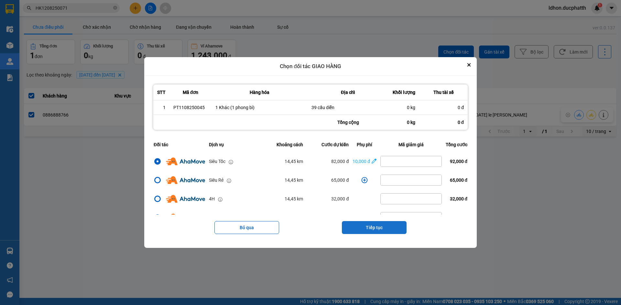
click at [376, 232] on button "Tiếp tục" at bounding box center [374, 227] width 65 height 13
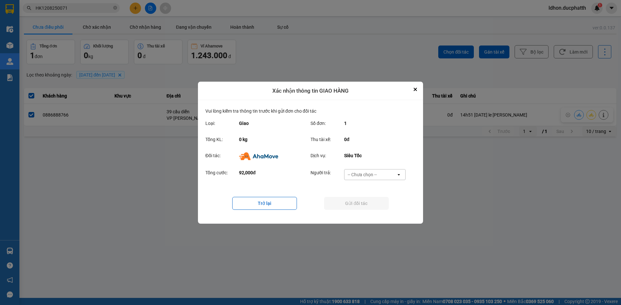
click at [383, 176] on div "-- Chưa chọn --" at bounding box center [370, 175] width 52 height 10
click at [371, 212] on span "Ví Ahamove" at bounding box center [362, 212] width 26 height 6
click at [357, 205] on button "Gửi đối tác" at bounding box center [356, 203] width 65 height 13
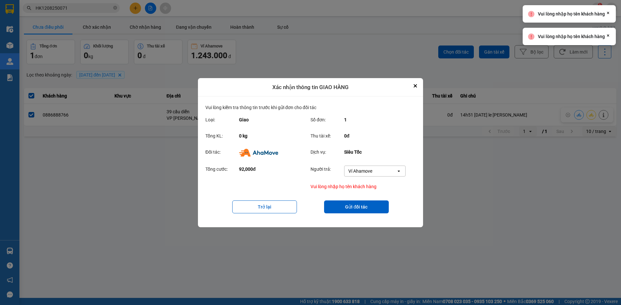
drag, startPoint x: 334, startPoint y: 228, endPoint x: 378, endPoint y: 161, distance: 79.3
click at [335, 228] on main "ver: 0.0.137 Chưa điều phối Chờ xác nhận Chờ nhận hàng Đang vận chuyển Hoàn thà…" at bounding box center [310, 149] width 621 height 298
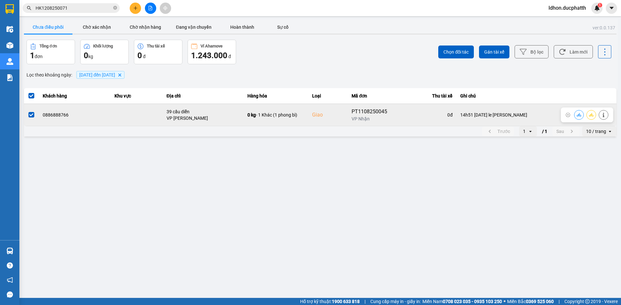
click at [377, 114] on div "PT1108250045" at bounding box center [371, 112] width 41 height 8
copy div "PT1108250045"
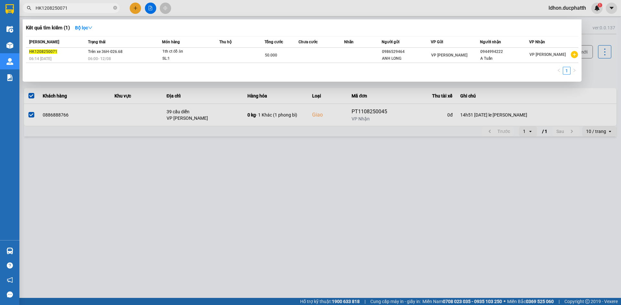
click at [85, 6] on input "HK1208250071" at bounding box center [74, 8] width 76 height 7
paste input "PT1108250045"
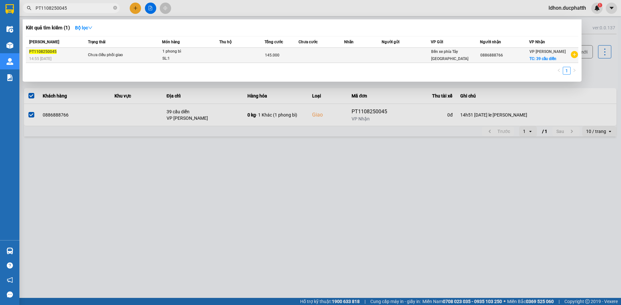
type input "PT1108250045"
click at [149, 57] on span "Chưa điều phối giao" at bounding box center [125, 55] width 74 height 7
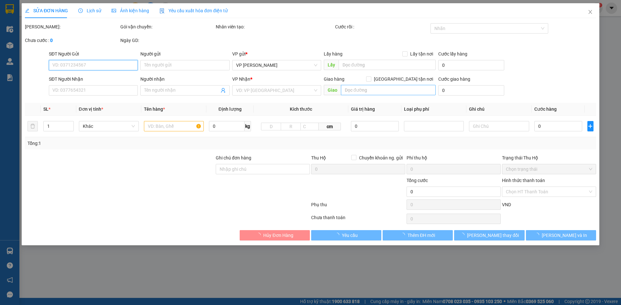
type input "0886888766"
checkbox input "true"
type input "39 cầu diễn"
type input "14h51 11/8 le phan hien vietin"
type input "145.000"
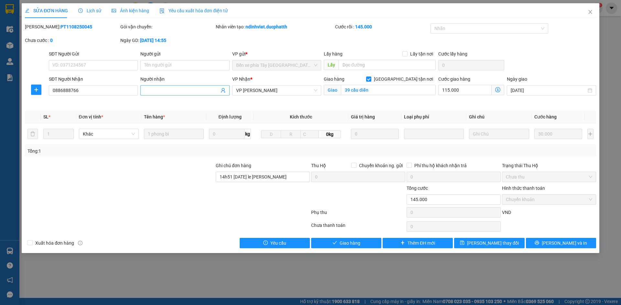
drag, startPoint x: 159, startPoint y: 97, endPoint x: 164, endPoint y: 94, distance: 5.8
click at [160, 97] on div "Người nhận Tên người nhận" at bounding box center [184, 87] width 89 height 23
click at [165, 93] on input "Người nhận" at bounding box center [181, 90] width 75 height 7
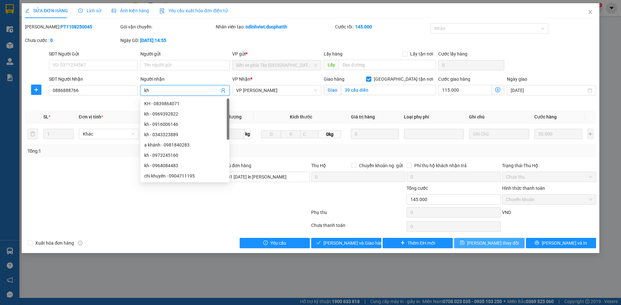
type input "kh"
drag, startPoint x: 475, startPoint y: 243, endPoint x: 479, endPoint y: 235, distance: 9.6
click at [464, 243] on icon "save" at bounding box center [462, 243] width 5 height 5
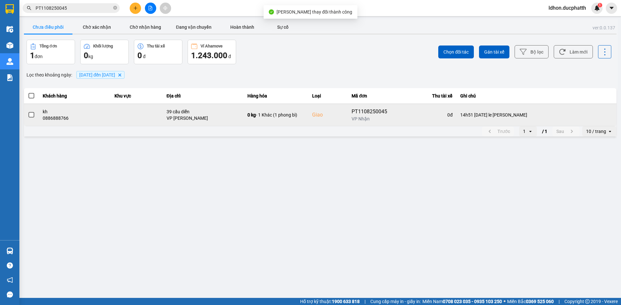
click at [101, 116] on div "0886888766" at bounding box center [75, 118] width 64 height 6
drag, startPoint x: 23, startPoint y: 116, endPoint x: 28, endPoint y: 117, distance: 4.9
click at [23, 116] on div "ver: 0.0.137 Chưa điều phối Chờ xác nhận Chờ nhận hàng Đang vận chuyển Hoàn thà…" at bounding box center [320, 78] width 595 height 119
click at [29, 117] on span at bounding box center [31, 115] width 6 height 6
click at [28, 112] on input "checkbox" at bounding box center [28, 112] width 0 height 0
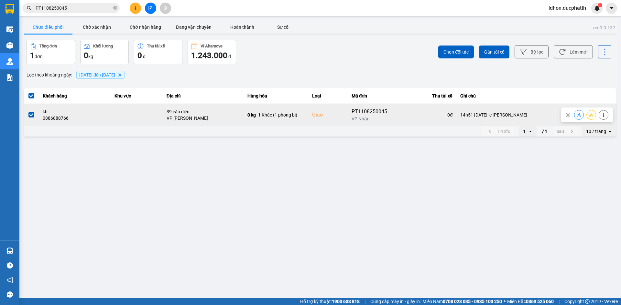
click at [579, 117] on icon at bounding box center [578, 115] width 5 height 4
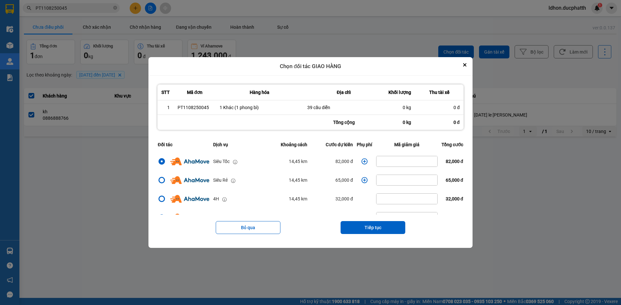
click at [357, 162] on td "dialog" at bounding box center [364, 161] width 19 height 19
click at [361, 162] on icon "dialog" at bounding box center [364, 161] width 6 height 6
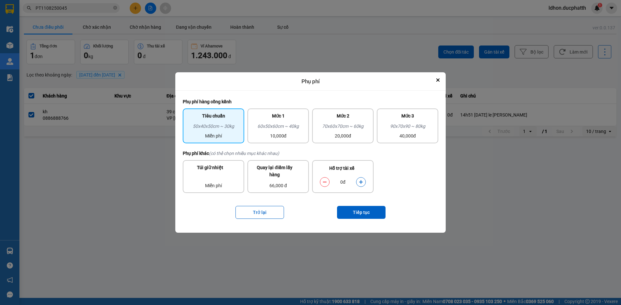
click at [361, 180] on icon "dialog" at bounding box center [360, 182] width 5 height 5
click at [364, 213] on button "Tiếp tục" at bounding box center [361, 212] width 48 height 13
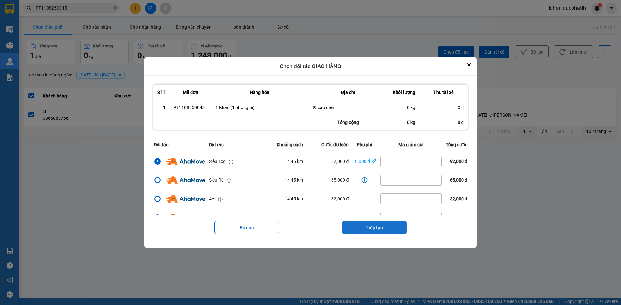
click at [367, 229] on button "Tiếp tục" at bounding box center [374, 227] width 65 height 13
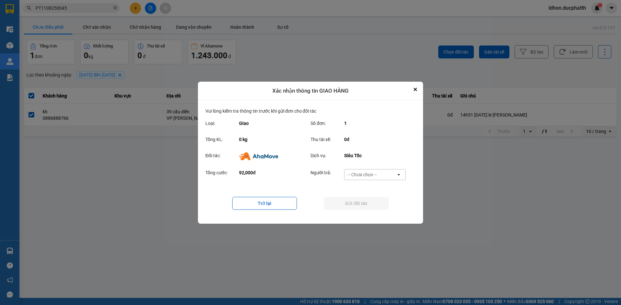
click at [364, 177] on div "-- Chưa chọn --" at bounding box center [362, 175] width 29 height 6
click at [371, 214] on span "Ví Ahamove" at bounding box center [362, 212] width 26 height 6
click at [362, 207] on button "Gửi đối tác" at bounding box center [356, 203] width 65 height 13
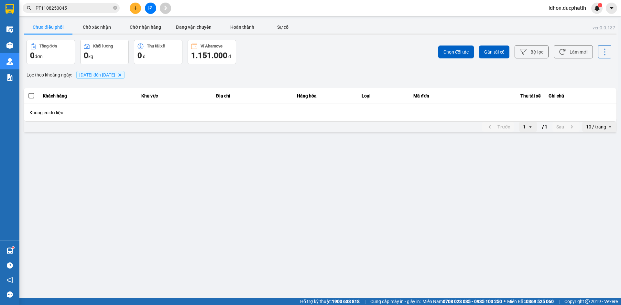
click at [25, 243] on main "ver: 0.0.137 Chưa điều phối Chờ xác nhận Chờ nhận hàng Đang vận chuyển Hoàn thà…" at bounding box center [310, 149] width 621 height 298
click at [91, 24] on button "Chờ xác nhận" at bounding box center [96, 27] width 48 height 13
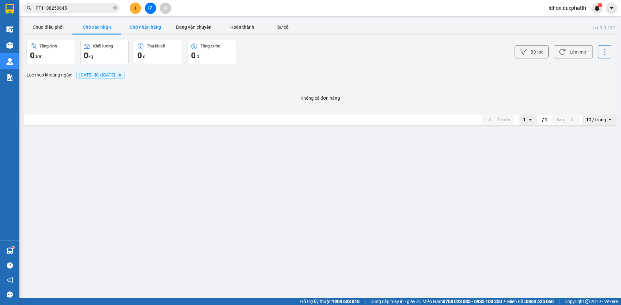
click at [153, 26] on button "Chờ nhận hàng" at bounding box center [145, 27] width 48 height 13
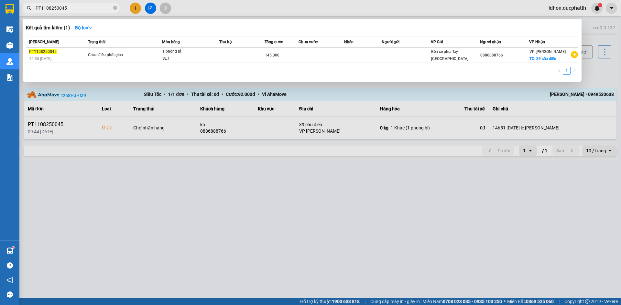
click at [76, 9] on input "PT1108250045" at bounding box center [74, 8] width 76 height 7
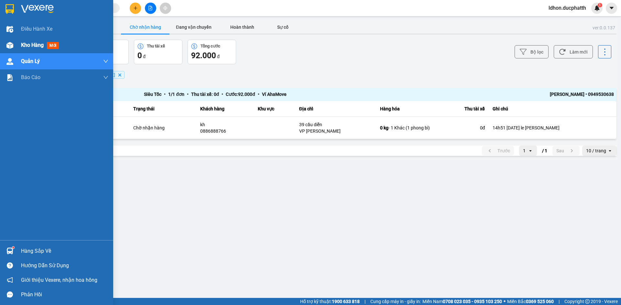
click at [19, 50] on div "Kho hàng mới" at bounding box center [56, 45] width 113 height 16
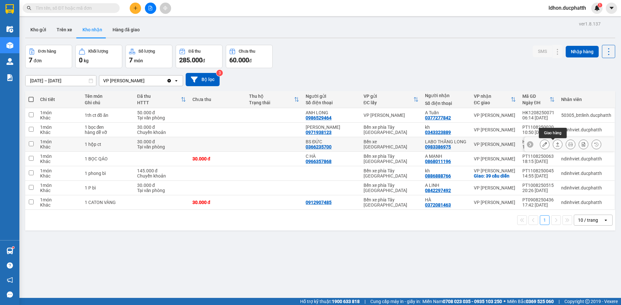
click at [555, 144] on icon at bounding box center [557, 144] width 5 height 5
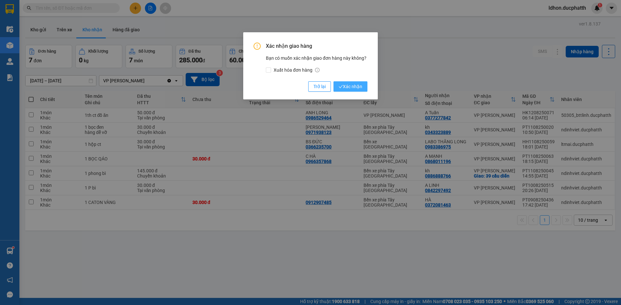
click at [348, 88] on span "Xác nhận" at bounding box center [350, 86] width 24 height 7
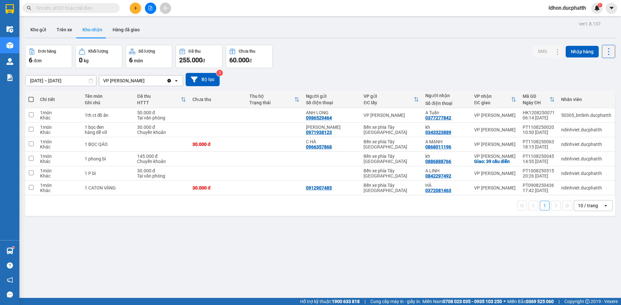
drag, startPoint x: 178, startPoint y: 239, endPoint x: 184, endPoint y: 232, distance: 8.5
click at [178, 239] on div "ver 1.8.137 Kho gửi Trên xe Kho nhận Hàng đã giao Đơn hàng 6 đơn Khối lượng 0 k…" at bounding box center [320, 171] width 595 height 305
click at [94, 8] on input "text" at bounding box center [74, 8] width 76 height 7
click at [91, 6] on input "text" at bounding box center [74, 8] width 76 height 7
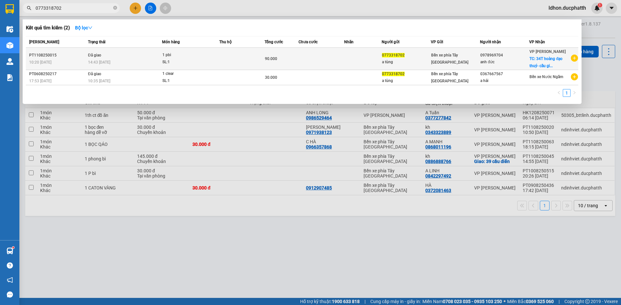
type input "0773318702"
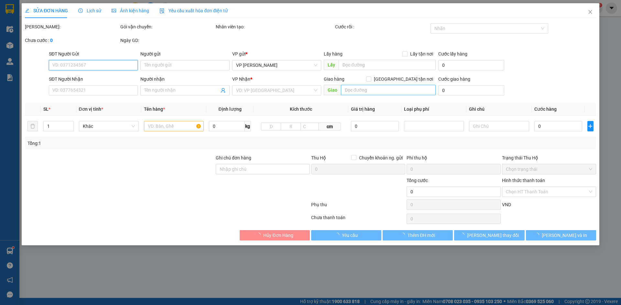
type input "0773318702"
type input "a tùng"
type input "0978969704"
type input "anh đức"
checkbox input "true"
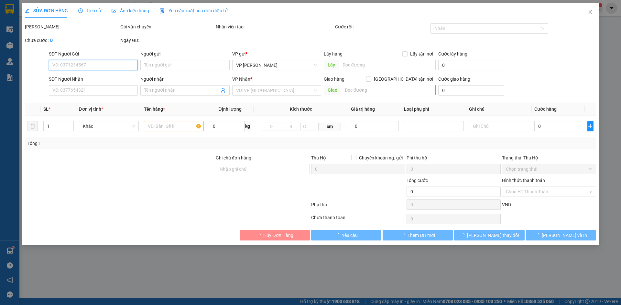
type input "34T hoàng đạo thuý- cầu giấy"
type input "60.000"
type input "nntt"
type input "90.000"
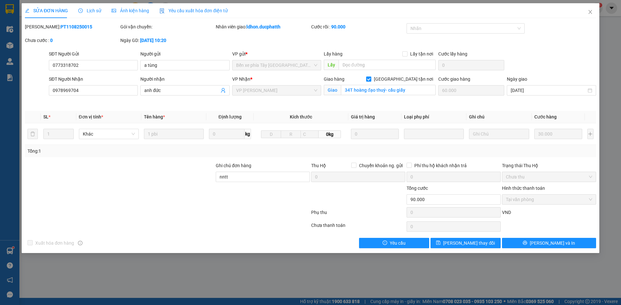
click at [91, 14] on div "Lịch sử" at bounding box center [89, 10] width 23 height 7
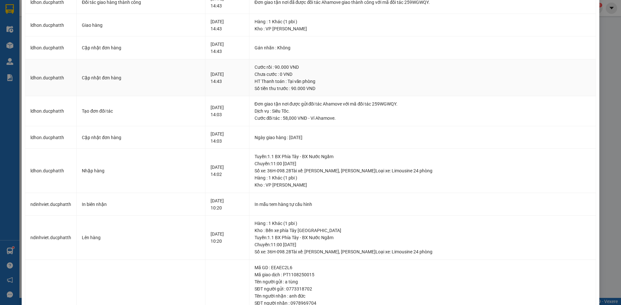
scroll to position [65, 0]
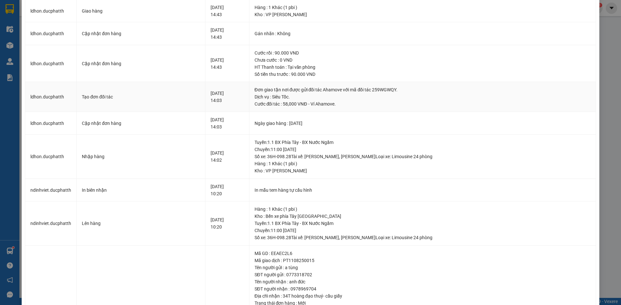
click at [385, 90] on div "Đơn giao tận nơi được gửi đối tác Ahamove với mã đối tác 259WGWQY." at bounding box center [422, 89] width 336 height 7
copy div "259WGWQY"
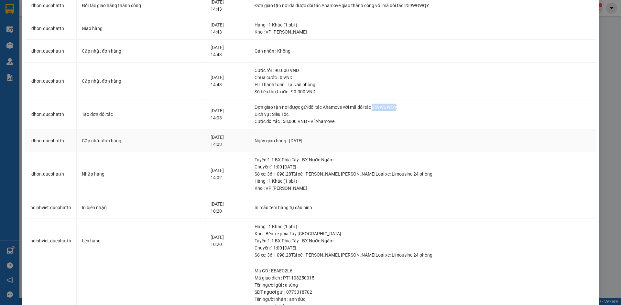
scroll to position [0, 0]
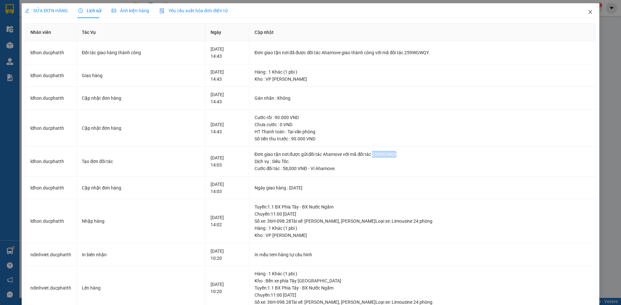
click at [587, 11] on icon "close" at bounding box center [589, 11] width 5 height 5
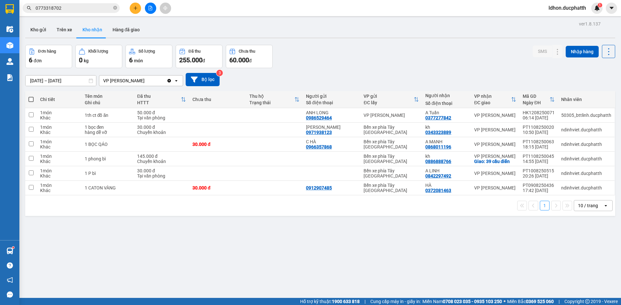
click at [80, 6] on input "0773318702" at bounding box center [74, 8] width 76 height 7
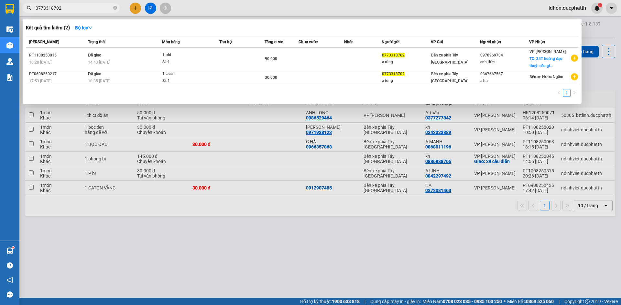
click at [80, 6] on input "0773318702" at bounding box center [74, 8] width 76 height 7
paste input "377623565"
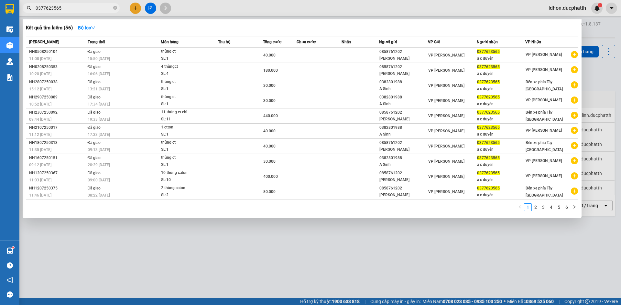
type input "0377623565"
click at [468, 6] on div at bounding box center [310, 152] width 621 height 305
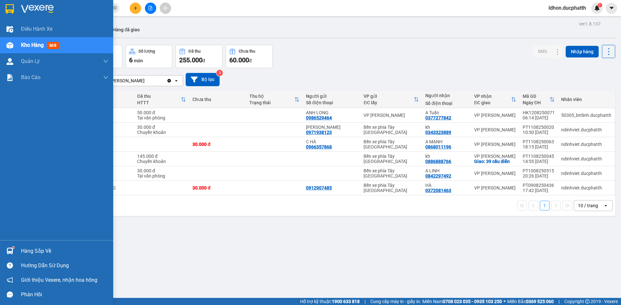
click at [13, 249] on img at bounding box center [9, 251] width 7 height 7
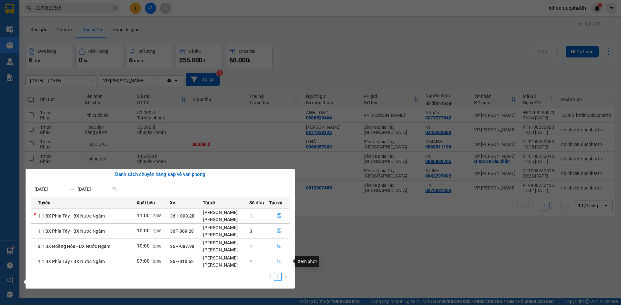
click at [279, 261] on icon "file-done" at bounding box center [279, 262] width 4 height 5
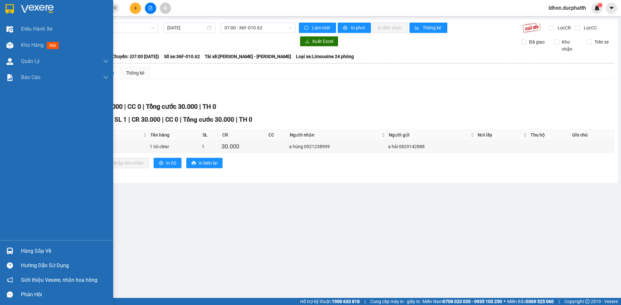
click at [16, 249] on div "Hàng sắp về" at bounding box center [56, 251] width 113 height 15
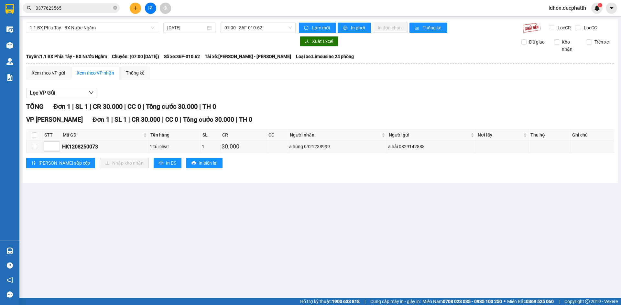
click at [326, 227] on section "Kết quả tìm kiếm ( 56 ) Bộ lọc Mã ĐH Trạng thái Món hàng Thu hộ Tổng cước Chưa …" at bounding box center [310, 152] width 621 height 305
click at [34, 147] on input "checkbox" at bounding box center [34, 146] width 5 height 5
checkbox input "true"
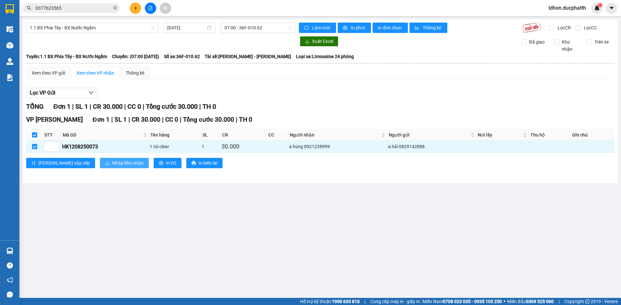
click at [100, 168] on button "Nhập kho nhận" at bounding box center [124, 163] width 49 height 10
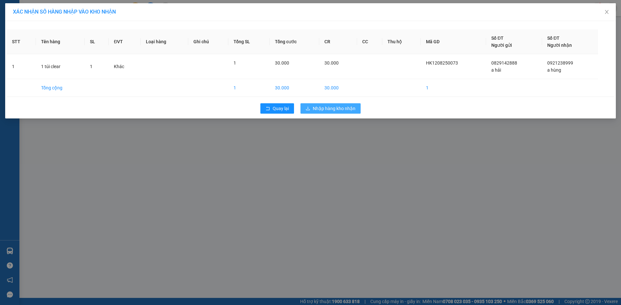
click at [328, 107] on span "Nhập hàng kho nhận" at bounding box center [334, 108] width 43 height 7
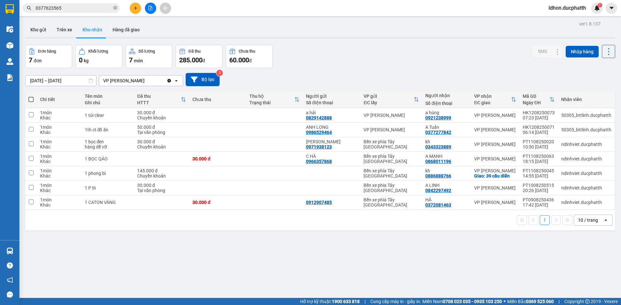
click at [185, 230] on div "1 10 / trang open" at bounding box center [320, 220] width 590 height 21
click at [174, 219] on div "1 10 / trang open" at bounding box center [320, 220] width 584 height 11
click at [553, 145] on button at bounding box center [557, 144] width 9 height 11
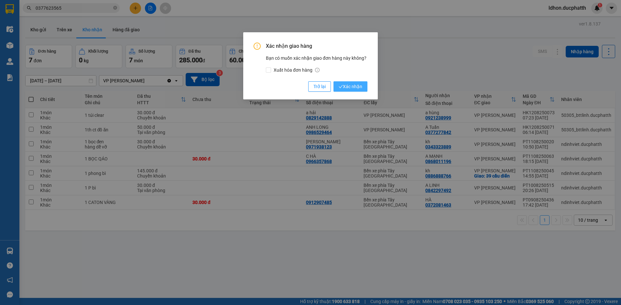
click at [354, 91] on button "Xác nhận" at bounding box center [350, 86] width 34 height 10
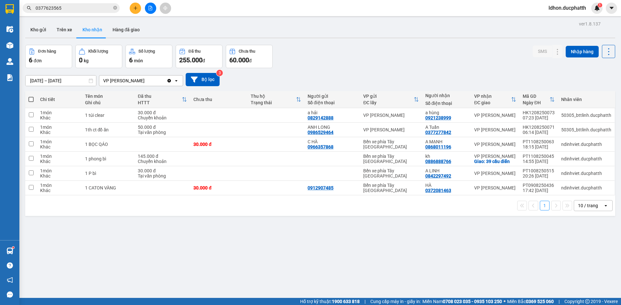
click at [179, 259] on div "ver 1.8.137 Kho gửi Trên xe Kho nhận Hàng đã giao Đơn hàng 6 đơn Khối lượng 0 k…" at bounding box center [320, 171] width 595 height 305
click at [555, 146] on icon at bounding box center [557, 144] width 5 height 5
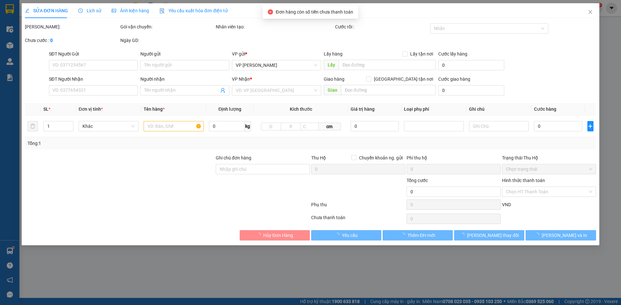
type input "0966357868"
type input "C HÀ"
type input "0868011196"
type input "A MẠNH"
type input "NNTT"
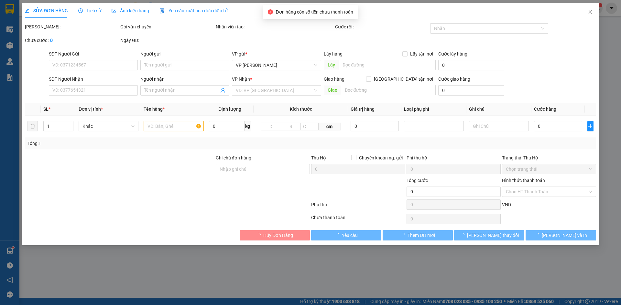
type input "30.000"
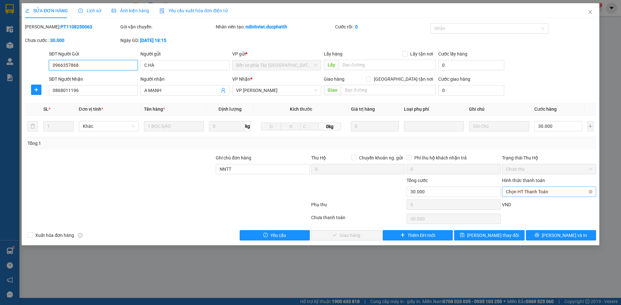
click at [528, 190] on span "Chọn HT Thanh Toán" at bounding box center [549, 192] width 86 height 10
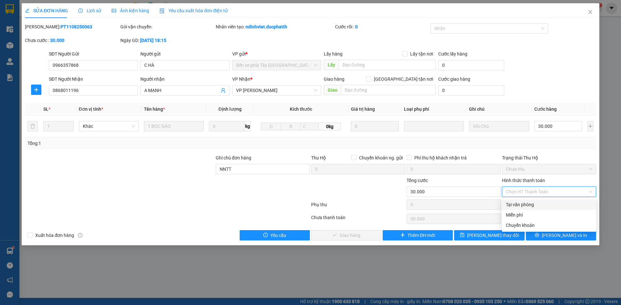
click at [531, 204] on div "Tại văn phòng" at bounding box center [549, 204] width 86 height 7
type input "0"
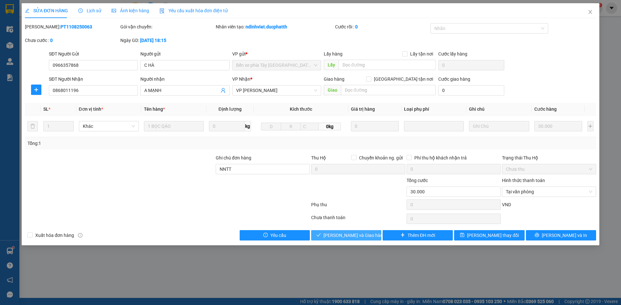
click at [345, 234] on span "Lưu và Giao hàng" at bounding box center [354, 235] width 62 height 7
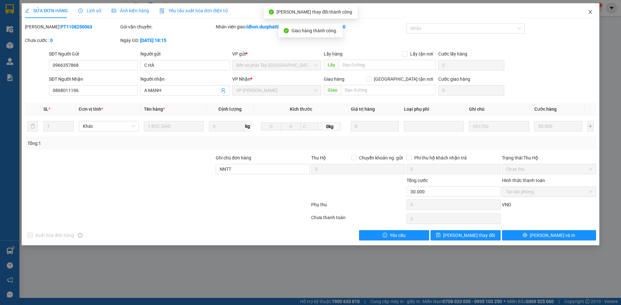
click at [591, 12] on icon "close" at bounding box center [589, 11] width 5 height 5
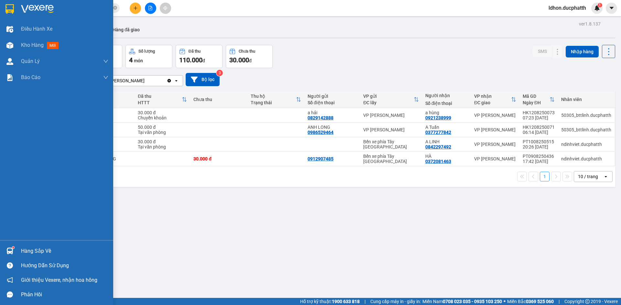
click at [52, 252] on div "Hàng sắp về" at bounding box center [64, 252] width 87 height 10
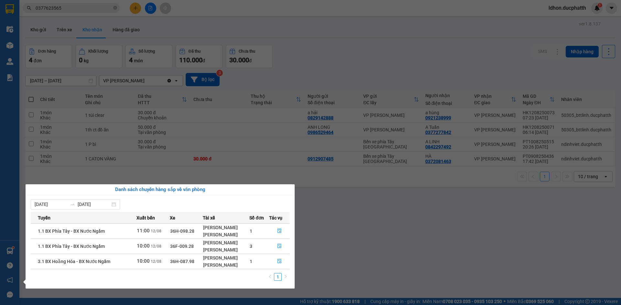
click at [335, 249] on section "Kết quả tìm kiếm ( 56 ) Bộ lọc Mã ĐH Trạng thái Món hàng Thu hộ Tổng cước Chưa …" at bounding box center [310, 152] width 621 height 305
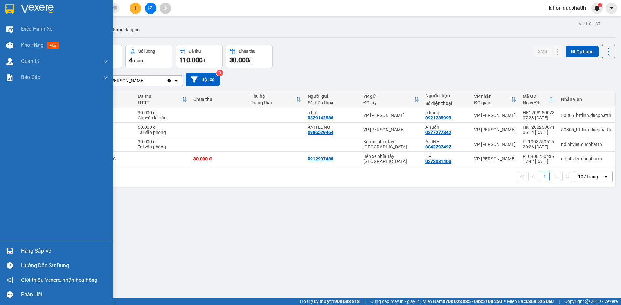
click at [16, 253] on div "Hàng sắp về" at bounding box center [56, 251] width 113 height 15
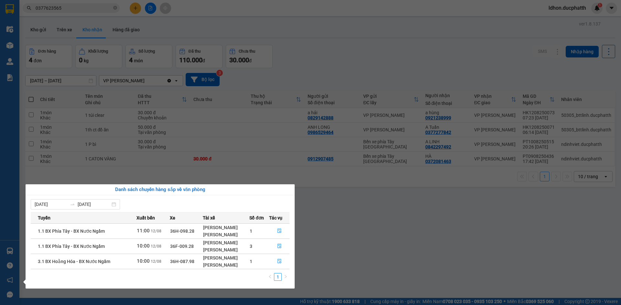
click at [358, 237] on section "Kết quả tìm kiếm ( 56 ) Bộ lọc Mã ĐH Trạng thái Món hàng Thu hộ Tổng cước Chưa …" at bounding box center [310, 152] width 621 height 305
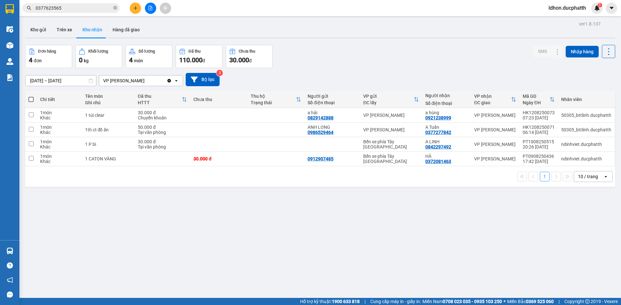
click at [55, 237] on div "ver 1.8.137 Kho gửi Trên xe Kho nhận Hàng đã giao Đơn hàng 4 đơn Khối lượng 0 k…" at bounding box center [320, 171] width 595 height 305
click at [372, 224] on div "ver 1.8.137 Kho gửi Trên xe Kho nhận Hàng đã giao Đơn hàng 4 đơn Khối lượng 0 k…" at bounding box center [320, 171] width 595 height 305
click at [203, 179] on div "1 10 / trang open" at bounding box center [320, 176] width 584 height 11
click at [187, 208] on div "ver 1.8.137 Kho gửi Trên xe Kho nhận Hàng đã giao Đơn hàng 4 đơn Khối lượng 0 k…" at bounding box center [320, 171] width 595 height 305
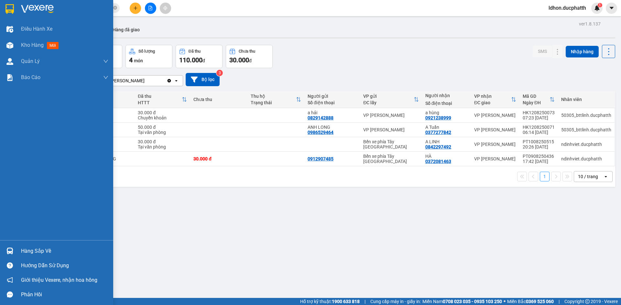
click at [10, 247] on div at bounding box center [9, 251] width 11 height 11
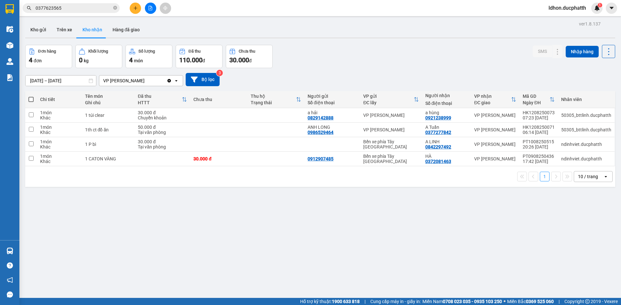
click at [343, 240] on section "Kết quả tìm kiếm ( 56 ) Bộ lọc Mã ĐH Trạng thái Món hàng Thu hộ Tổng cước Chưa …" at bounding box center [310, 152] width 621 height 305
click at [164, 199] on div "ver 1.8.137 Kho gửi Trên xe Kho nhận Hàng đã giao Đơn hàng 4 đơn Khối lượng 0 k…" at bounding box center [320, 171] width 595 height 305
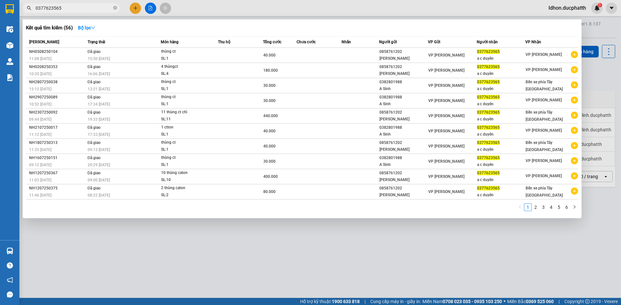
click at [78, 9] on input "0377623565" at bounding box center [74, 8] width 76 height 7
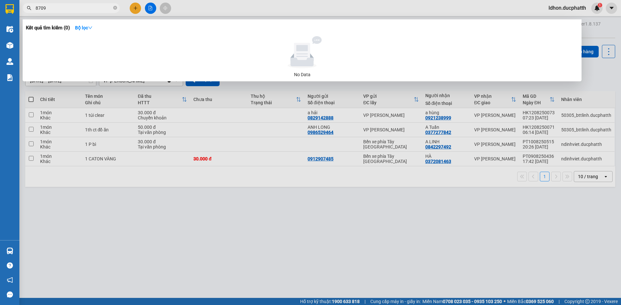
type input "8709"
click at [90, 8] on input "8709" at bounding box center [74, 8] width 76 height 7
click at [62, 8] on input "8709" at bounding box center [74, 8] width 76 height 7
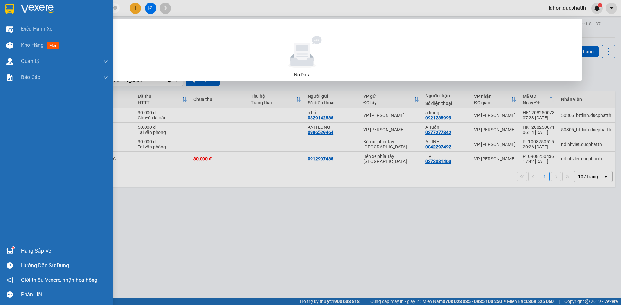
click at [14, 251] on div at bounding box center [9, 251] width 11 height 11
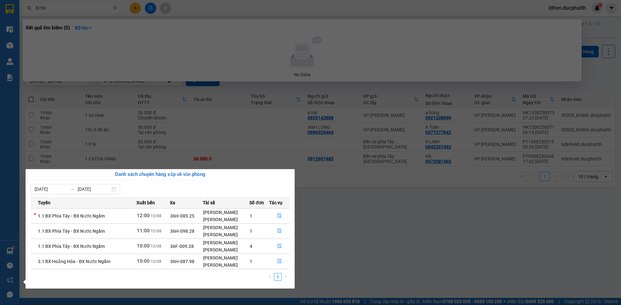
click at [371, 234] on section "Kết quả tìm kiếm ( 0 ) Bộ lọc No Data 8709 ldhon.ducphatth 1 Điều hành xe Kho h…" at bounding box center [310, 152] width 621 height 305
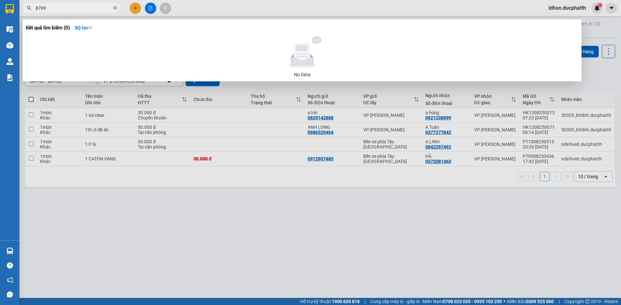
click at [262, 208] on div at bounding box center [310, 152] width 621 height 305
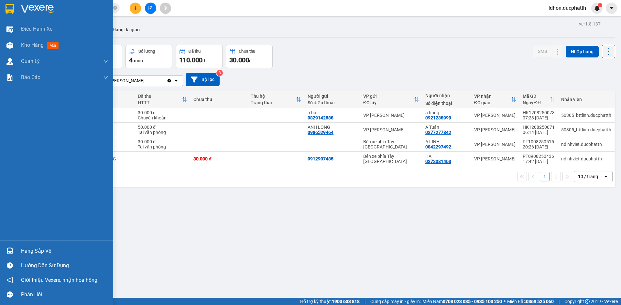
click at [35, 263] on div "Hướng dẫn sử dụng" at bounding box center [64, 266] width 87 height 10
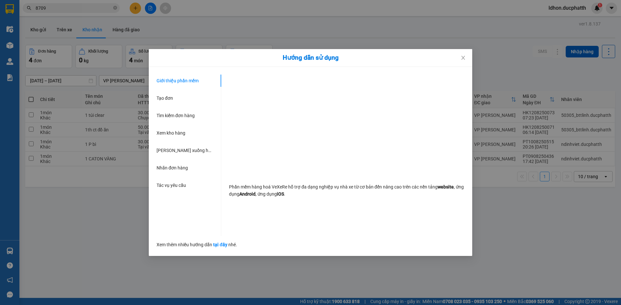
drag, startPoint x: 36, startPoint y: 244, endPoint x: 109, endPoint y: 208, distance: 81.5
click at [37, 244] on div "Hướng dẫn sử dụng Giới thiệu phần mềm Tạo đơn Tìm kiếm đơn hàng Xem kho hàng Lê…" at bounding box center [310, 152] width 621 height 305
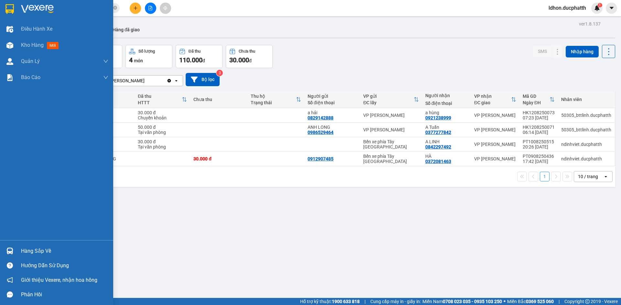
click at [14, 246] on div at bounding box center [9, 251] width 11 height 11
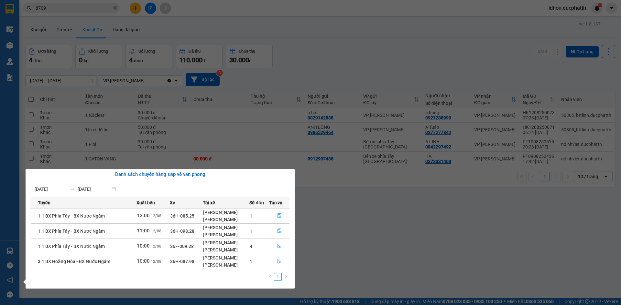
click at [340, 253] on section "Kết quả tìm kiếm ( 0 ) Bộ lọc No Data 8709 ldhon.ducphatth 1 Điều hành xe Kho h…" at bounding box center [310, 152] width 621 height 305
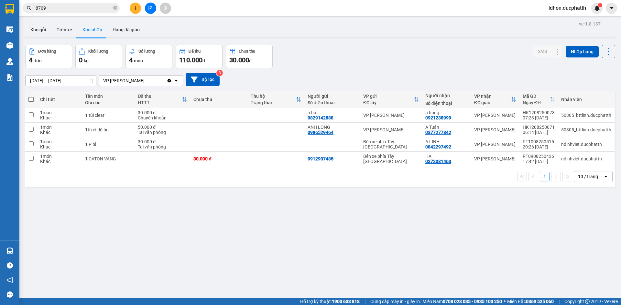
click at [204, 261] on div "ver 1.8.137 Kho gửi Trên xe Kho nhận Hàng đã giao Đơn hàng 4 đơn Khối lượng 0 k…" at bounding box center [320, 171] width 595 height 305
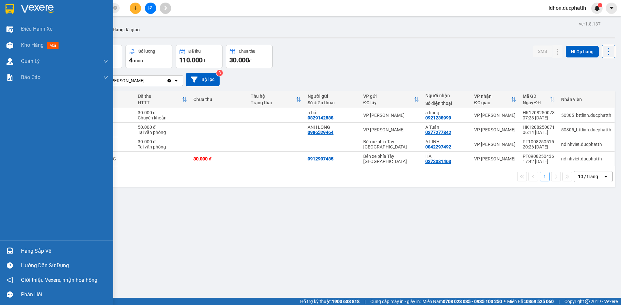
click at [13, 251] on div at bounding box center [9, 251] width 11 height 11
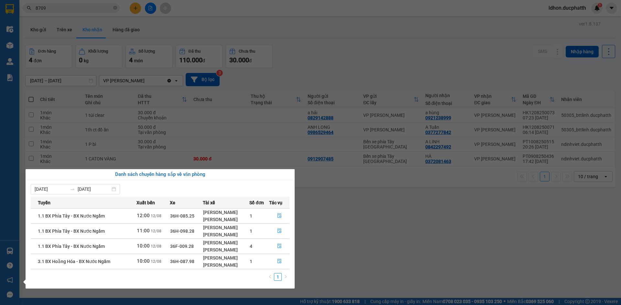
click at [339, 243] on section "Kết quả tìm kiếm ( 0 ) Bộ lọc No Data 8709 ldhon.ducphatth 1 Điều hành xe Kho h…" at bounding box center [310, 152] width 621 height 305
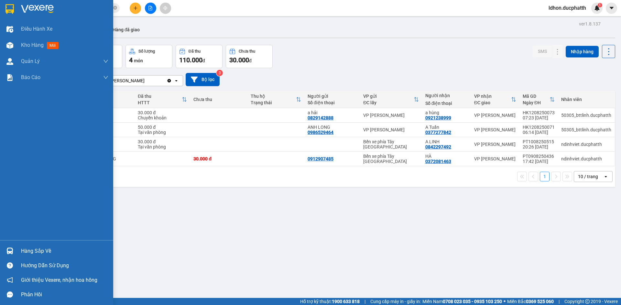
click at [13, 254] on img at bounding box center [9, 251] width 7 height 7
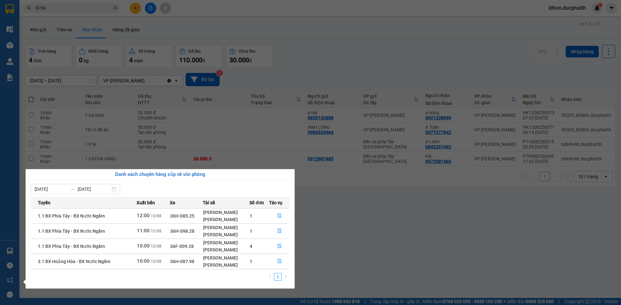
click at [358, 245] on section "Kết quả tìm kiếm ( 0 ) Bộ lọc No Data 8709 ldhon.ducphatth 1 Điều hành xe Kho h…" at bounding box center [310, 152] width 621 height 305
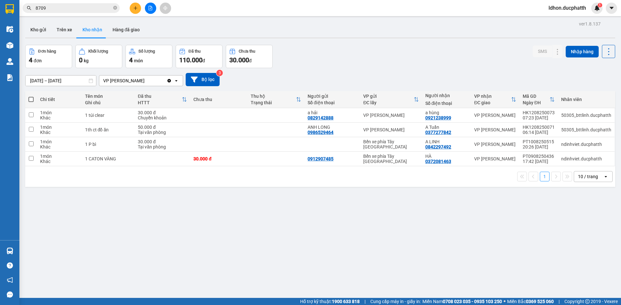
click at [85, 9] on input "8709" at bounding box center [74, 8] width 76 height 7
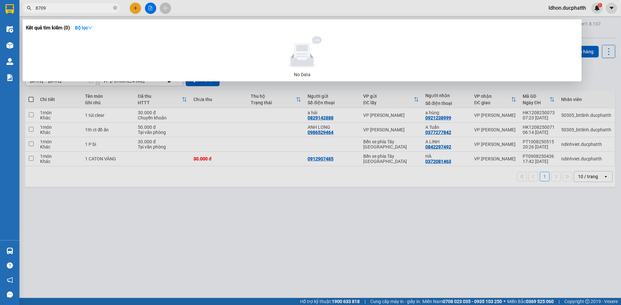
click at [85, 9] on input "8709" at bounding box center [74, 8] width 76 height 7
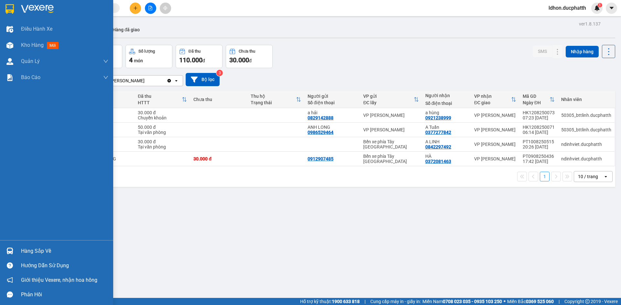
click at [15, 249] on div at bounding box center [9, 251] width 11 height 11
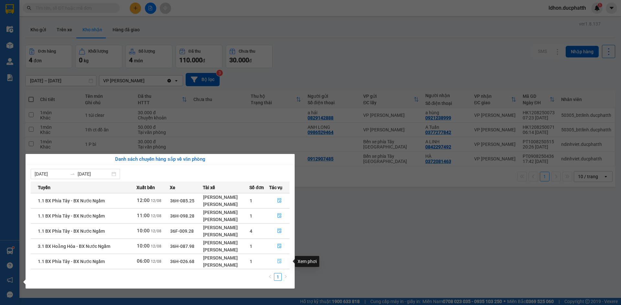
click at [282, 261] on button "button" at bounding box center [279, 262] width 20 height 10
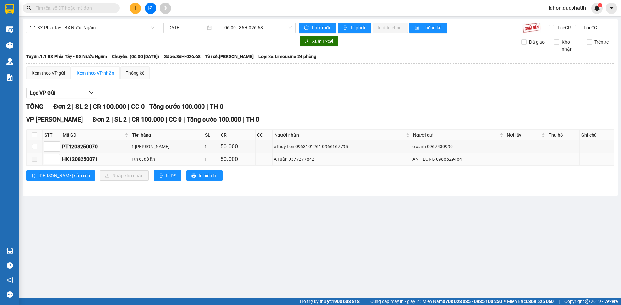
click at [34, 159] on span at bounding box center [34, 159] width 5 height 5
click at [36, 145] on input "checkbox" at bounding box center [34, 146] width 5 height 5
checkbox input "true"
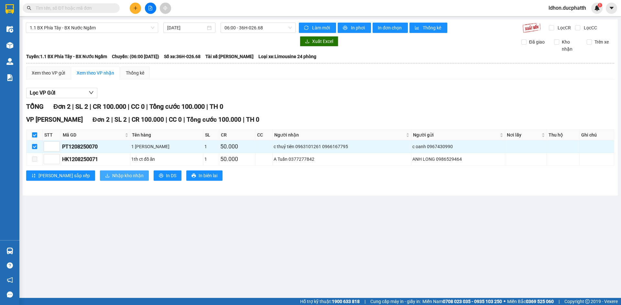
click at [112, 178] on span "Nhập kho nhận" at bounding box center [127, 175] width 31 height 7
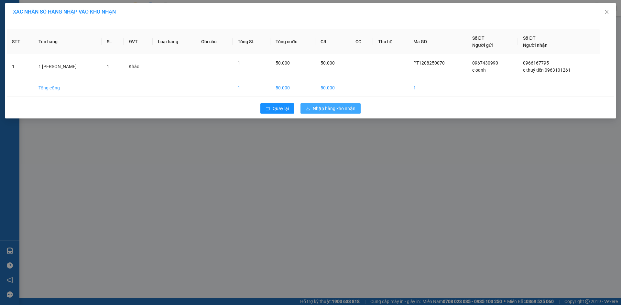
click at [333, 110] on span "Nhập hàng kho nhận" at bounding box center [334, 108] width 43 height 7
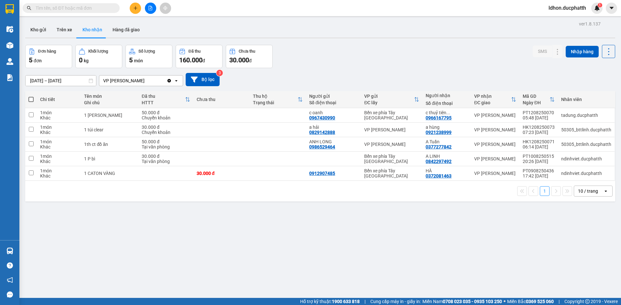
scroll to position [30, 0]
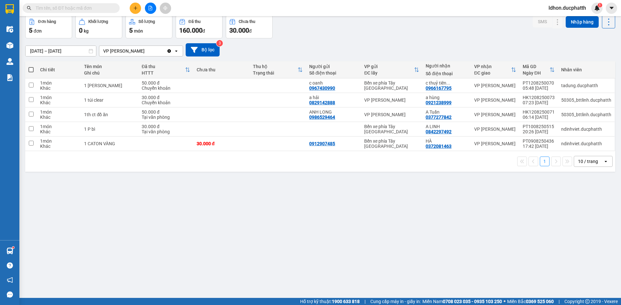
click at [437, 49] on div "10/08/2025 – 12/08/2025 Press the down arrow key to interact with the calendar …" at bounding box center [320, 49] width 590 height 13
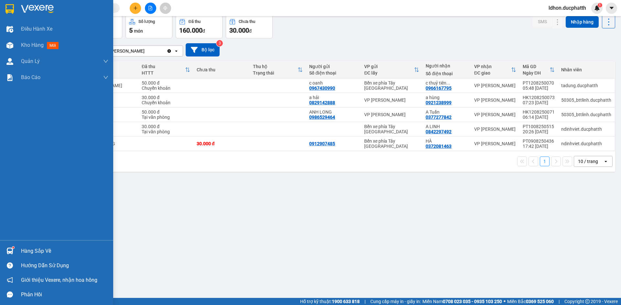
click at [10, 251] on img at bounding box center [9, 251] width 7 height 7
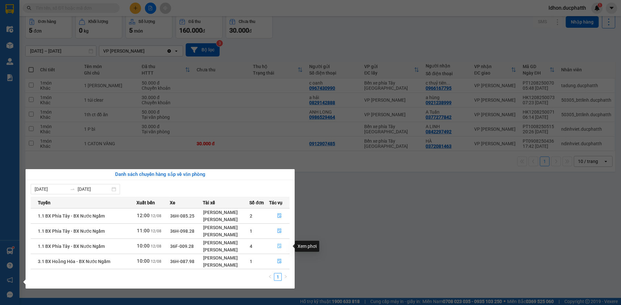
click at [281, 248] on icon "file-done" at bounding box center [279, 246] width 5 height 5
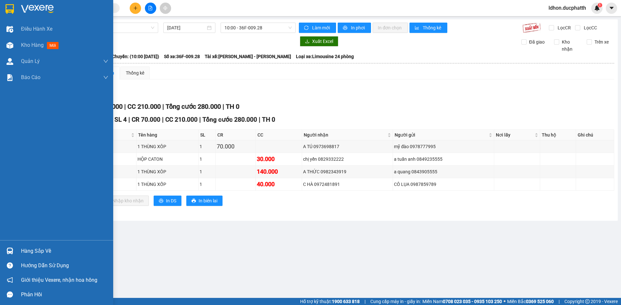
click at [36, 250] on div "Hàng sắp về" at bounding box center [64, 252] width 87 height 10
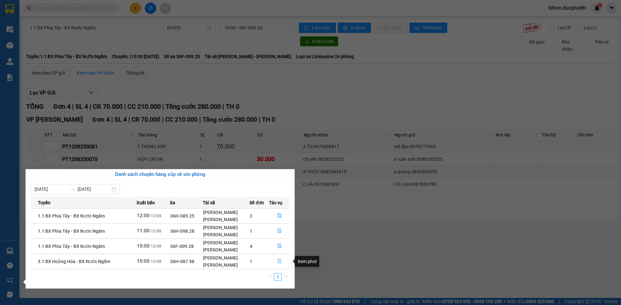
click at [278, 261] on icon "file-done" at bounding box center [279, 262] width 4 height 5
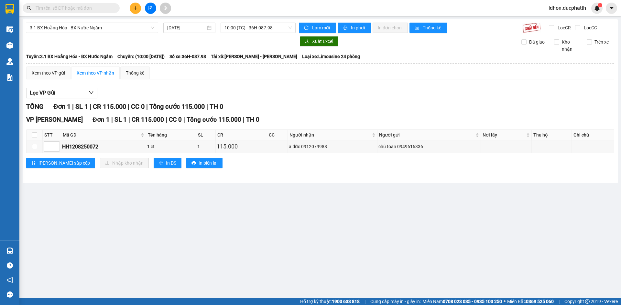
drag, startPoint x: 225, startPoint y: 227, endPoint x: 221, endPoint y: 227, distance: 3.2
click at [224, 227] on main "3.1 BX Hoằng Hóa - BX Nước Ngầm 12/08/2025 10:00 (TC) - 36H-087.98 Làm mới In p…" at bounding box center [310, 149] width 621 height 298
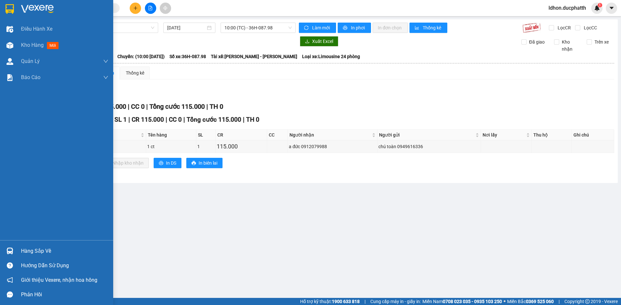
click at [14, 249] on div at bounding box center [9, 251] width 11 height 11
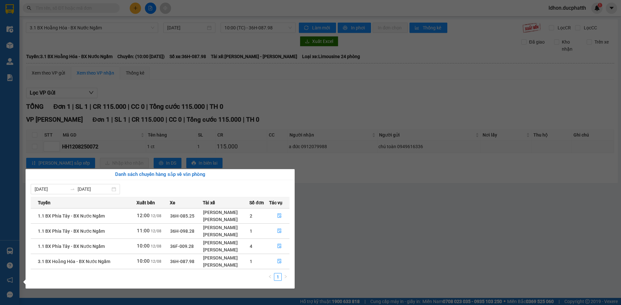
click at [339, 232] on section "Kết quả tìm kiếm ( 0 ) Bộ lọc No Data ldhon.ducphatth 1 Điều hành xe Kho hàng m…" at bounding box center [310, 152] width 621 height 305
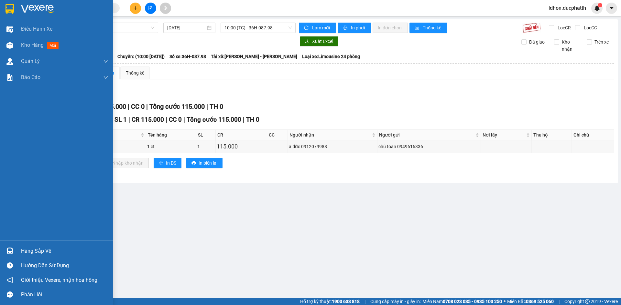
click at [18, 248] on div "Hàng sắp về" at bounding box center [56, 251] width 113 height 15
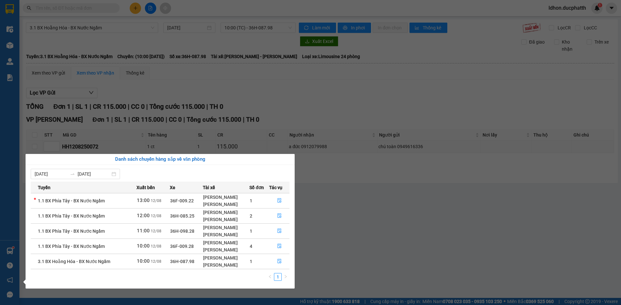
drag, startPoint x: 310, startPoint y: 146, endPoint x: 212, endPoint y: 179, distance: 103.6
click at [304, 184] on section "Kết quả tìm kiếm ( 0 ) Bộ lọc No Data ldhon.ducphatth 1 Điều hành xe Kho hàng m…" at bounding box center [310, 152] width 621 height 305
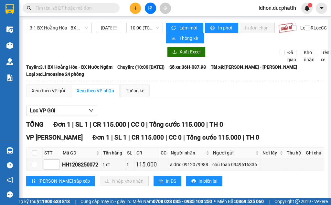
drag, startPoint x: 92, startPoint y: 47, endPoint x: 111, endPoint y: 68, distance: 27.9
click at [92, 47] on div at bounding box center [94, 52] width 137 height 10
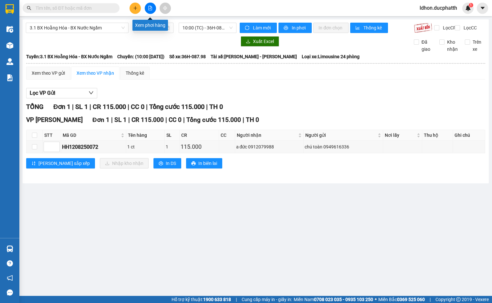
click at [153, 9] on button at bounding box center [150, 8] width 11 height 11
click at [147, 5] on button at bounding box center [150, 8] width 11 height 11
click at [148, 8] on icon "file-add" at bounding box center [150, 8] width 5 height 5
click at [83, 33] on div "3.1 BX Hoằng Hóa - BX Nước Ngầm 12/08/2025 10:00 (TC) - 36H-087.98" at bounding box center [131, 28] width 211 height 10
click at [89, 27] on span "3.1 BX Hoằng Hóa - BX Nước Ngầm" at bounding box center [77, 28] width 95 height 10
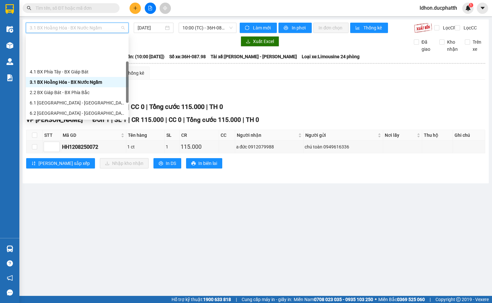
scroll to position [32, 0]
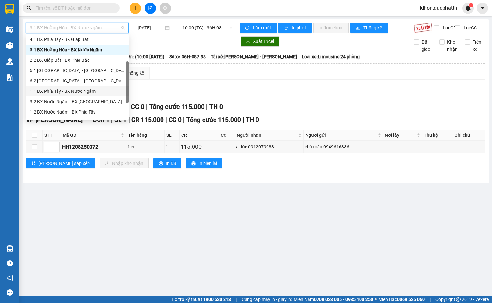
click at [73, 93] on div "1.1 BX Phía Tây - BX Nước Ngầm" at bounding box center [77, 91] width 95 height 7
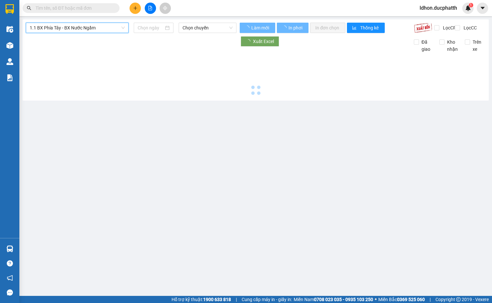
type input "12/08/2025"
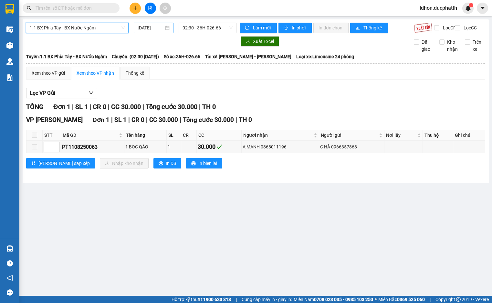
click at [155, 27] on input "12/08/2025" at bounding box center [151, 27] width 26 height 7
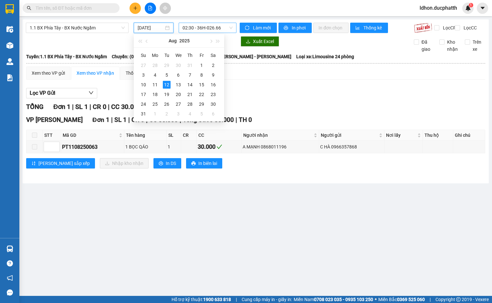
click at [216, 31] on span "02:30 - 36H-026.66" at bounding box center [208, 28] width 50 height 10
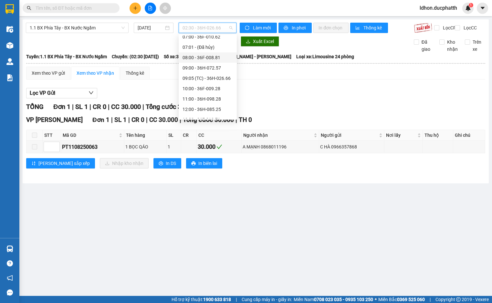
scroll to position [97, 0]
click at [204, 108] on div "13:00 - 36F-010.71" at bounding box center [208, 109] width 50 height 7
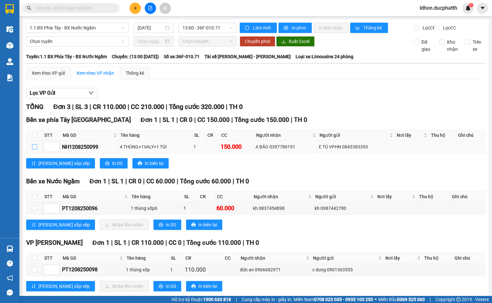
click at [33, 149] on input "checkbox" at bounding box center [34, 146] width 5 height 5
checkbox input "true"
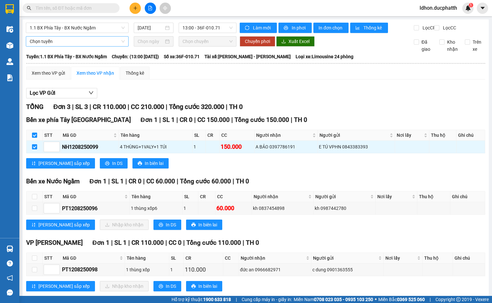
click at [79, 45] on span "Chọn tuyến" at bounding box center [77, 42] width 95 height 10
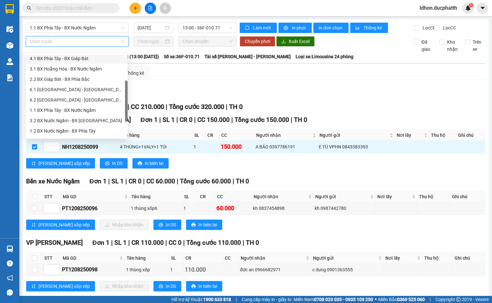
scroll to position [52, 0]
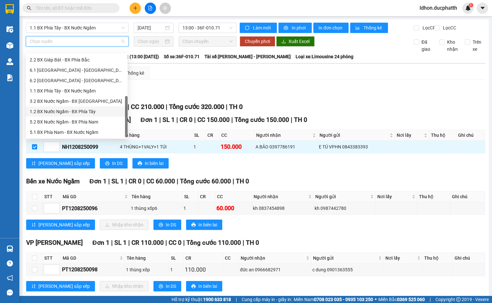
click at [79, 110] on div "1.2 BX Nước Ngầm - BX Phía Tây" at bounding box center [77, 111] width 94 height 7
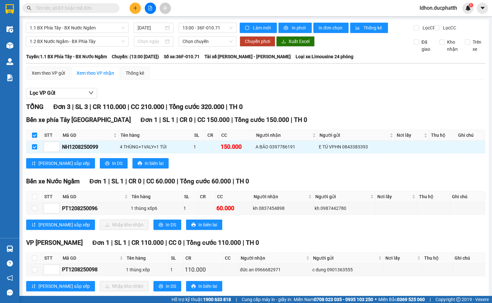
click at [153, 41] on div "1.1 BX Phía Tây - BX Nước Ngầm 12/08/2025 13:00 - 36F-010.71 Làm mới In phơi In…" at bounding box center [256, 162] width 466 height 287
click at [152, 45] on input at bounding box center [151, 41] width 26 height 7
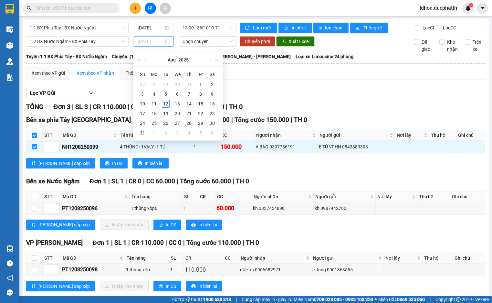
type input "12/08/2025"
click at [167, 103] on div "12" at bounding box center [166, 104] width 8 height 8
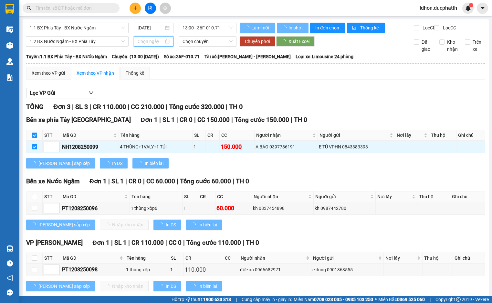
type input "12/08/2025"
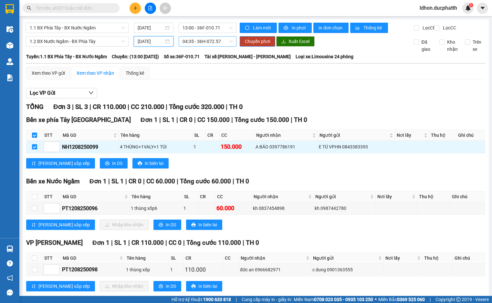
click at [205, 46] on span "04:35 - 36H-072.57" at bounding box center [208, 42] width 50 height 10
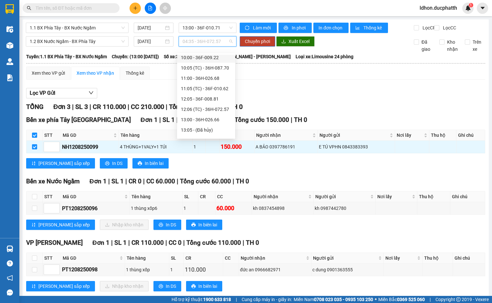
scroll to position [65, 0]
click at [198, 120] on div "13:00 - 36H-026.66" at bounding box center [206, 119] width 50 height 7
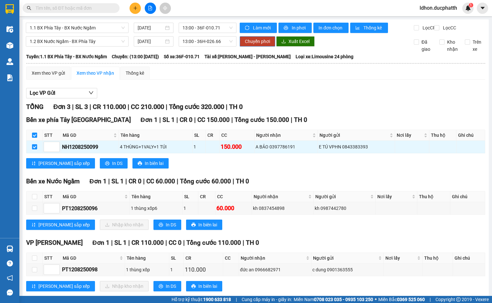
click at [253, 45] on span "Chuyển phơi" at bounding box center [257, 41] width 25 height 7
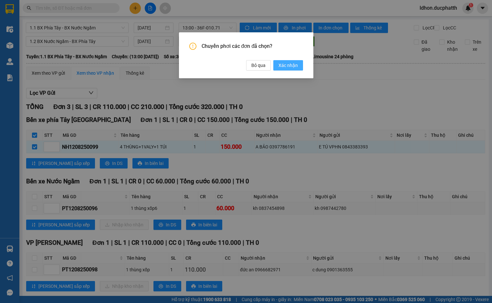
click at [297, 66] on span "Xác nhận" at bounding box center [288, 65] width 19 height 7
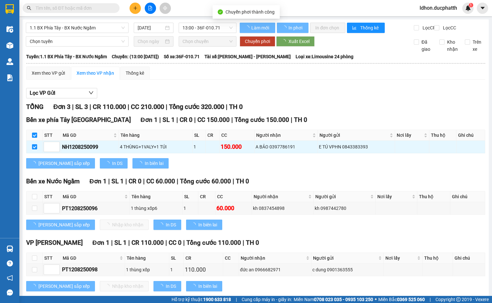
checkbox input "false"
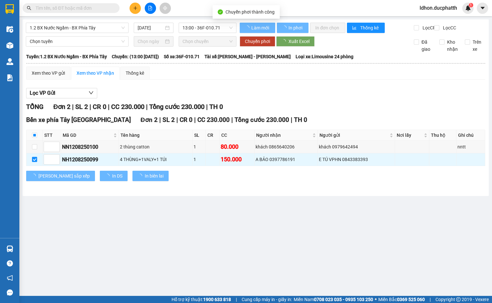
checkbox input "false"
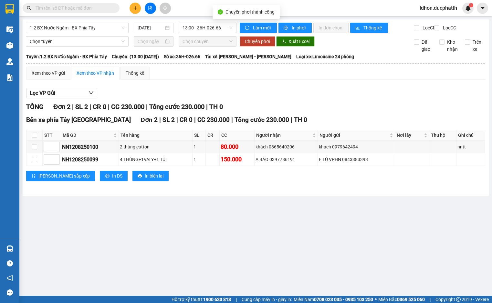
click at [262, 99] on div "Lọc VP Gửi" at bounding box center [255, 93] width 459 height 11
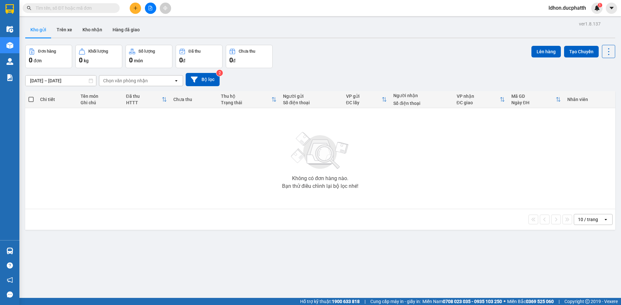
click at [73, 11] on input "text" at bounding box center [74, 8] width 76 height 7
paste input "259WGWQY"
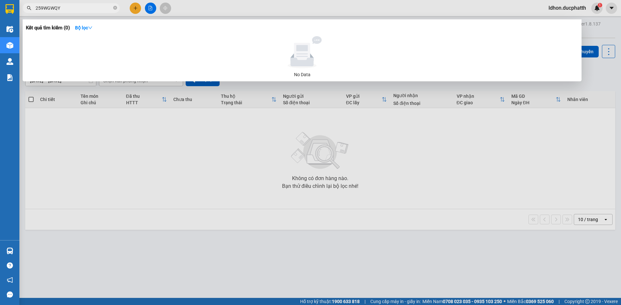
type input "259WGWQY"
click at [221, 184] on div at bounding box center [310, 152] width 621 height 305
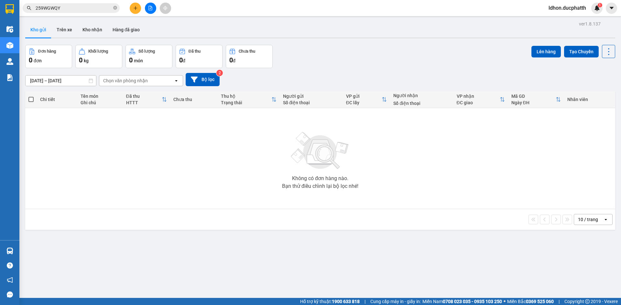
click at [171, 126] on div "Không có đơn hàng nào. Bạn thử điều chỉnh lại bộ lọc nhé!" at bounding box center [319, 158] width 583 height 97
click at [60, 8] on input "259WGWQY" at bounding box center [74, 8] width 76 height 7
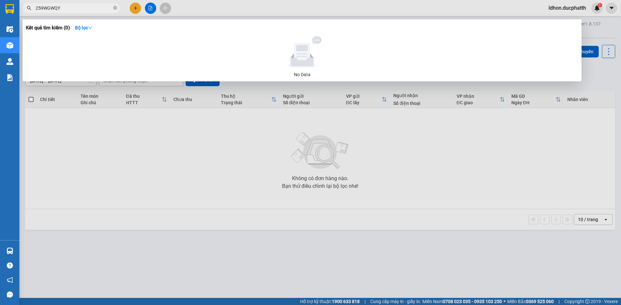
click at [95, 137] on div at bounding box center [310, 152] width 621 height 305
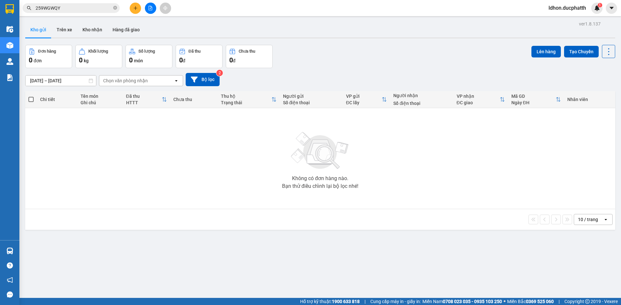
click at [139, 142] on div "Không có đơn hàng nào. Bạn thử điều chỉnh lại bộ lọc nhé!" at bounding box center [319, 158] width 583 height 97
click at [129, 26] on button "Hàng đã giao" at bounding box center [125, 30] width 37 height 16
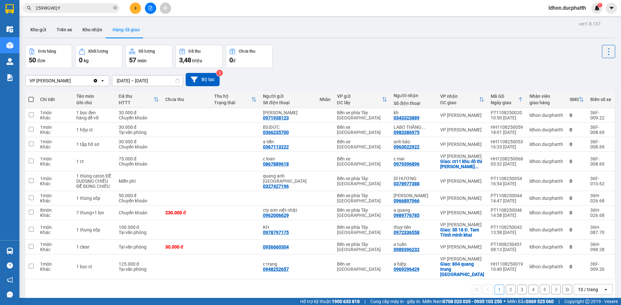
click at [506, 285] on button "2" at bounding box center [511, 290] width 10 height 10
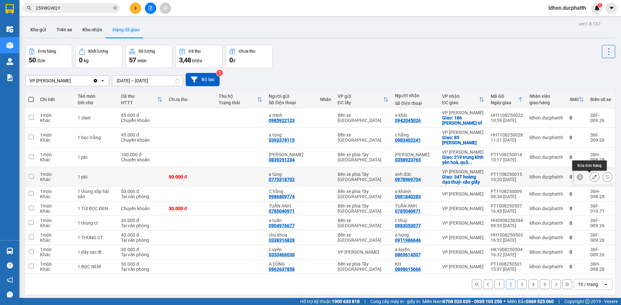
click at [592, 177] on icon at bounding box center [594, 177] width 5 height 5
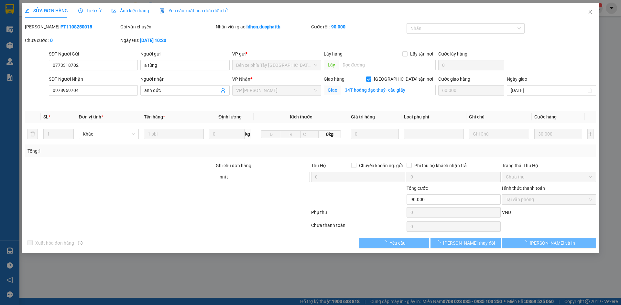
type input "0773318702"
type input "a tùng"
type input "0978969704"
type input "anh đức"
checkbox input "true"
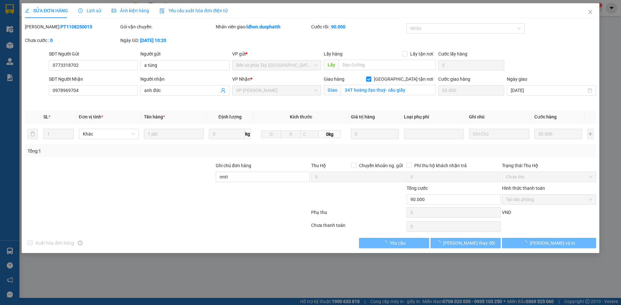
type input "34T hoàng đạo thuý- cầu giấy"
type input "60.000"
type input "nntt"
type input "90.000"
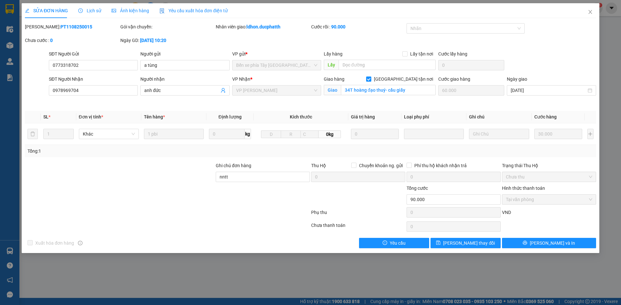
click at [180, 215] on div at bounding box center [167, 214] width 286 height 13
click at [130, 11] on span "Ảnh kiện hàng" at bounding box center [130, 10] width 37 height 5
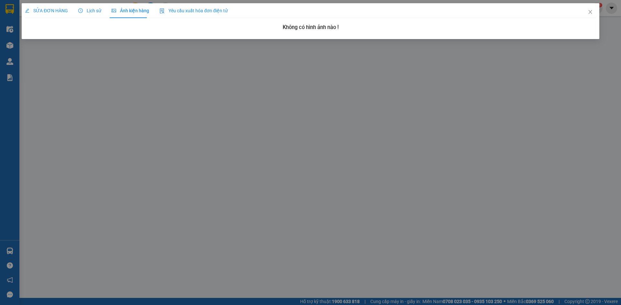
click at [204, 11] on span "Yêu cầu xuất hóa đơn điện tử" at bounding box center [193, 10] width 68 height 5
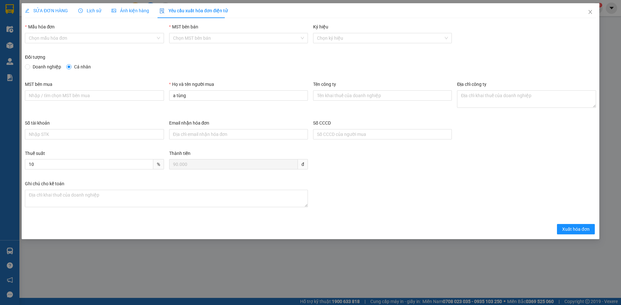
click at [90, 9] on span "Lịch sử" at bounding box center [89, 10] width 23 height 5
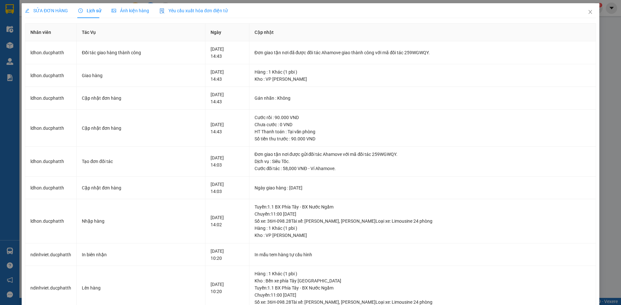
click at [69, 7] on div "SỬA ĐƠN HÀNG Lịch sử Ảnh kiện hàng Yêu cầu xuất hóa đơn điện tử" at bounding box center [126, 10] width 203 height 15
click at [81, 194] on td "Cập nhật đơn hàng" at bounding box center [141, 188] width 128 height 23
click at [420, 51] on div "Đơn giao tận nơi đã được đối tác Ahamove giao thành công với mã đối tác 259WGWQ…" at bounding box center [422, 52] width 336 height 7
copy div "259WGWQY"
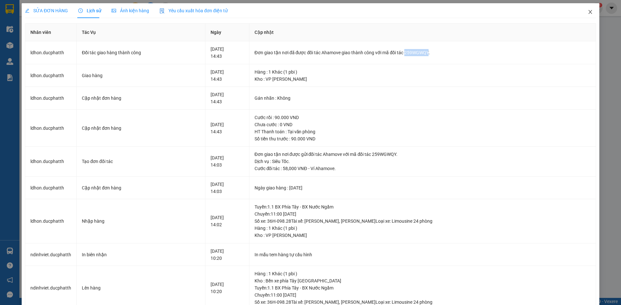
click at [587, 14] on icon "close" at bounding box center [589, 11] width 5 height 5
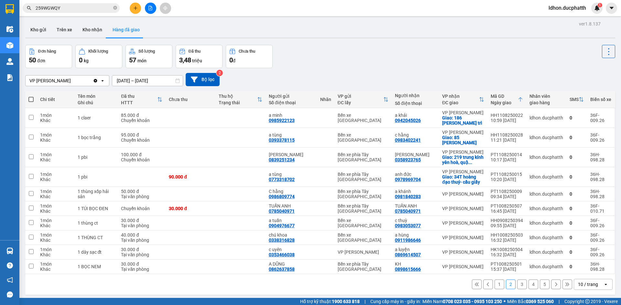
click at [370, 5] on div "Kết quả tìm kiếm ( 0 ) Bộ lọc No Data 259WGWQY ldhon.ducphatth 1" at bounding box center [310, 8] width 621 height 16
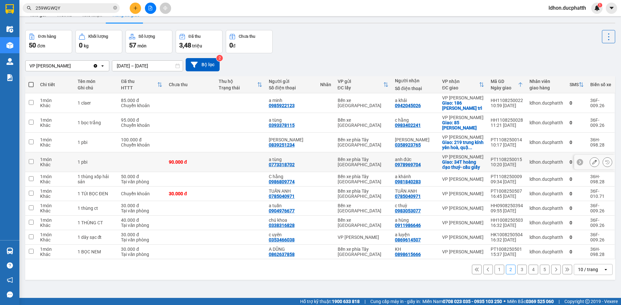
scroll to position [30, 0]
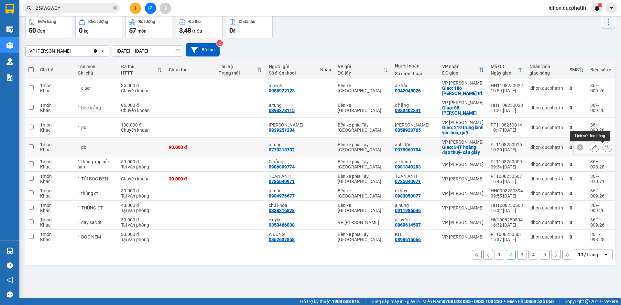
click at [605, 149] on icon at bounding box center [607, 147] width 5 height 5
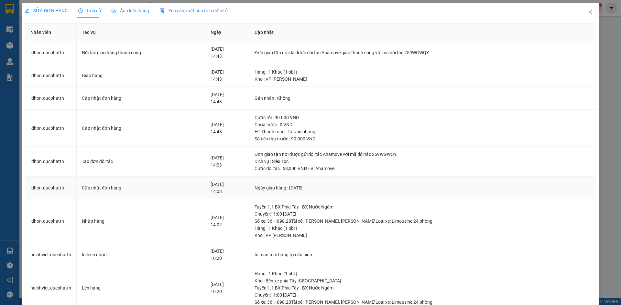
click at [130, 189] on div "Cập nhật đơn hàng" at bounding box center [141, 188] width 118 height 7
click at [416, 52] on div "Đơn giao tận nơi đã được đối tác Ahamove giao thành công với mã đối tác 259WGWQ…" at bounding box center [422, 52] width 336 height 7
copy div "259WGWQY"
click at [587, 12] on icon "close" at bounding box center [589, 11] width 5 height 5
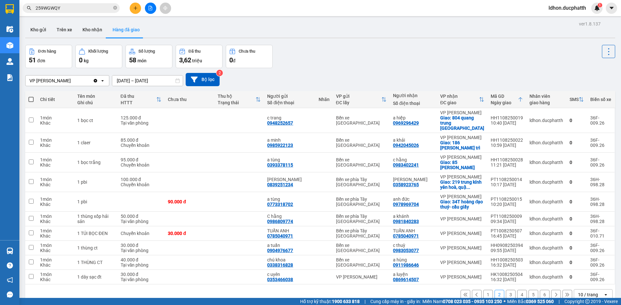
click at [39, 61] on span "đơn" at bounding box center [41, 60] width 8 height 5
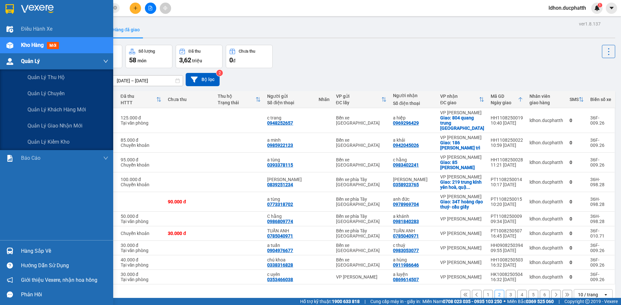
click at [8, 66] on div at bounding box center [9, 61] width 11 height 11
click at [56, 125] on span "Quản lý giao nhận mới" at bounding box center [54, 126] width 55 height 8
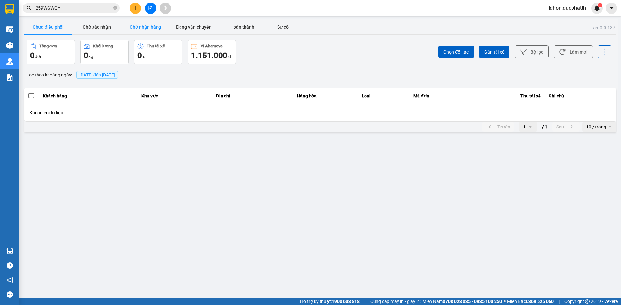
click at [145, 26] on button "Chờ nhận hàng" at bounding box center [145, 27] width 48 height 13
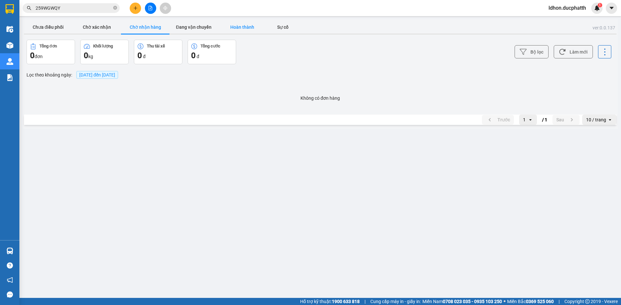
click at [258, 27] on button "Hoàn thành" at bounding box center [242, 27] width 48 height 13
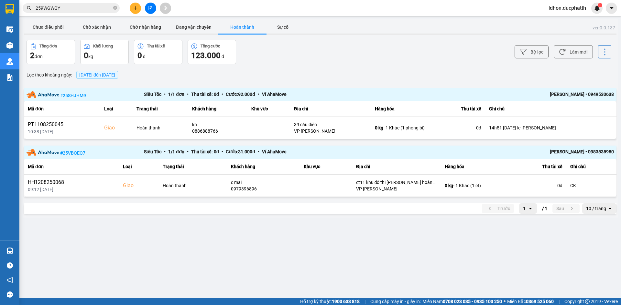
click at [112, 76] on span "12/08/2025 đến 12/08/2025" at bounding box center [97, 74] width 36 height 5
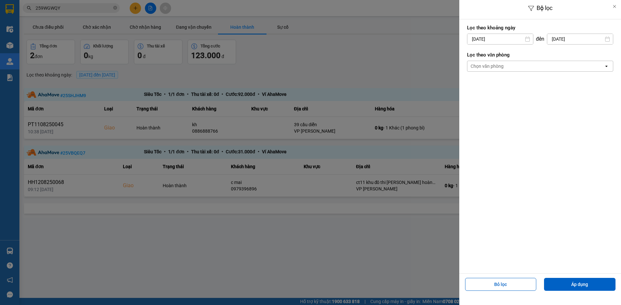
click at [497, 40] on input "12/08/2025" at bounding box center [500, 39] width 66 height 10
click at [476, 112] on div "11" at bounding box center [470, 114] width 13 height 13
type input "11/08/2025"
click at [585, 291] on button "Áp dụng" at bounding box center [579, 284] width 71 height 13
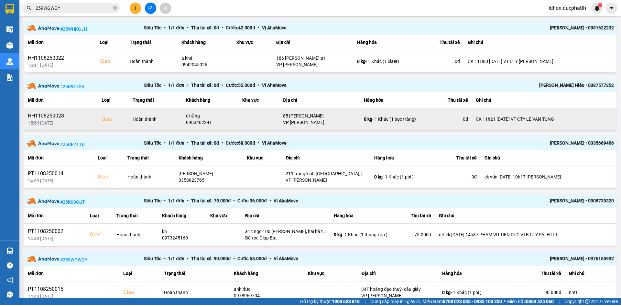
scroll to position [388, 0]
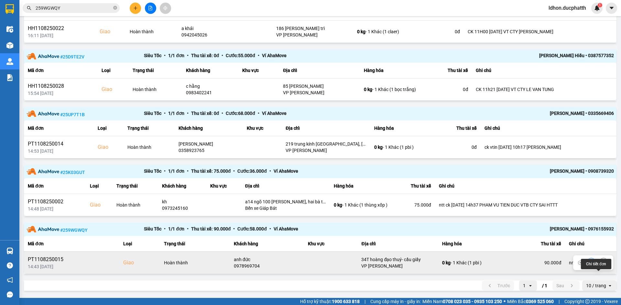
click at [602, 265] on icon at bounding box center [603, 263] width 2 height 5
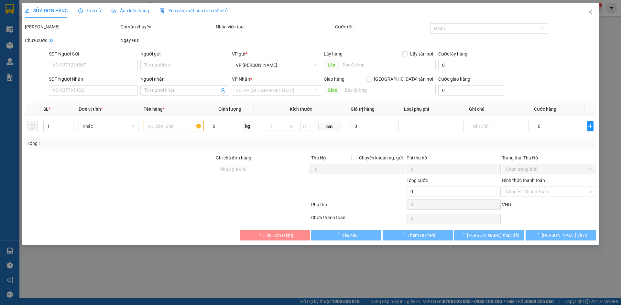
type input "0773318702"
type input "a tùng"
type input "0978969704"
type input "anh đức"
checkbox input "true"
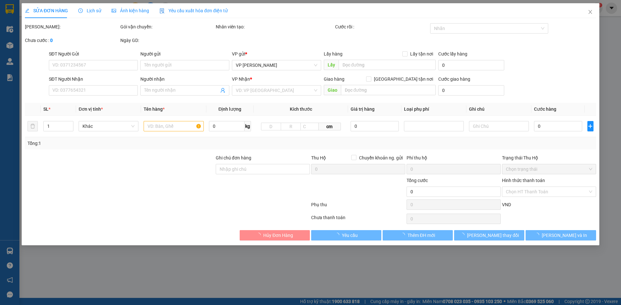
type input "34T hoàng đạo thuý- cầu giấy"
type input "60.000"
type input "nntt"
type input "90.000"
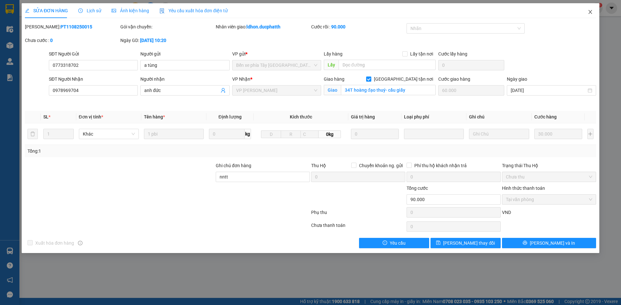
click at [591, 13] on icon "close" at bounding box center [589, 11] width 5 height 5
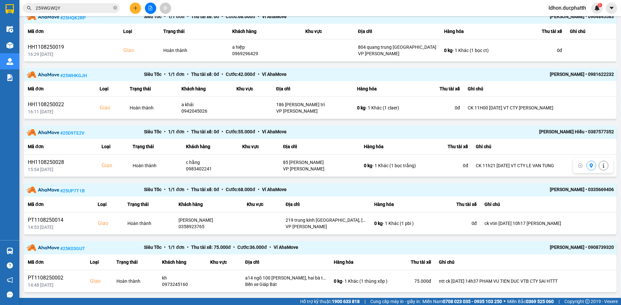
scroll to position [400, 0]
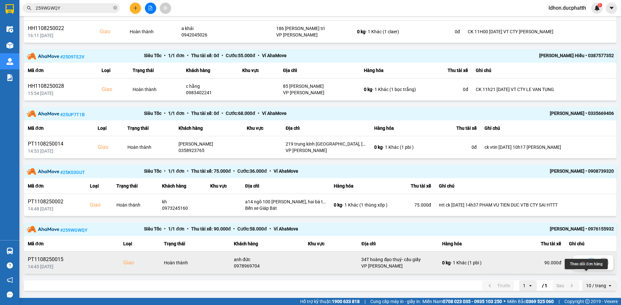
click at [589, 262] on icon at bounding box center [591, 263] width 5 height 5
click at [587, 228] on div "Phạm Thế Vinh • 0976155932" at bounding box center [554, 230] width 117 height 8
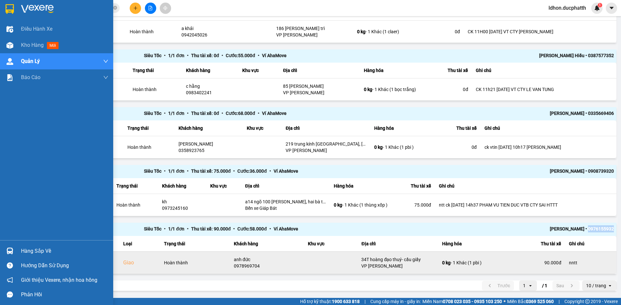
click at [4, 166] on div "Điều hành xe Kho hàng mới Quản Lý Quản lý thu hộ Quản lý chuyến Quản lý khách h…" at bounding box center [56, 130] width 113 height 219
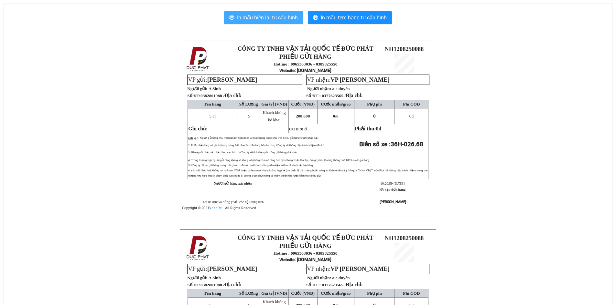
click at [255, 21] on span "In mẫu biên lai tự cấu hình" at bounding box center [267, 18] width 61 height 8
